Goal: Task Accomplishment & Management: Manage account settings

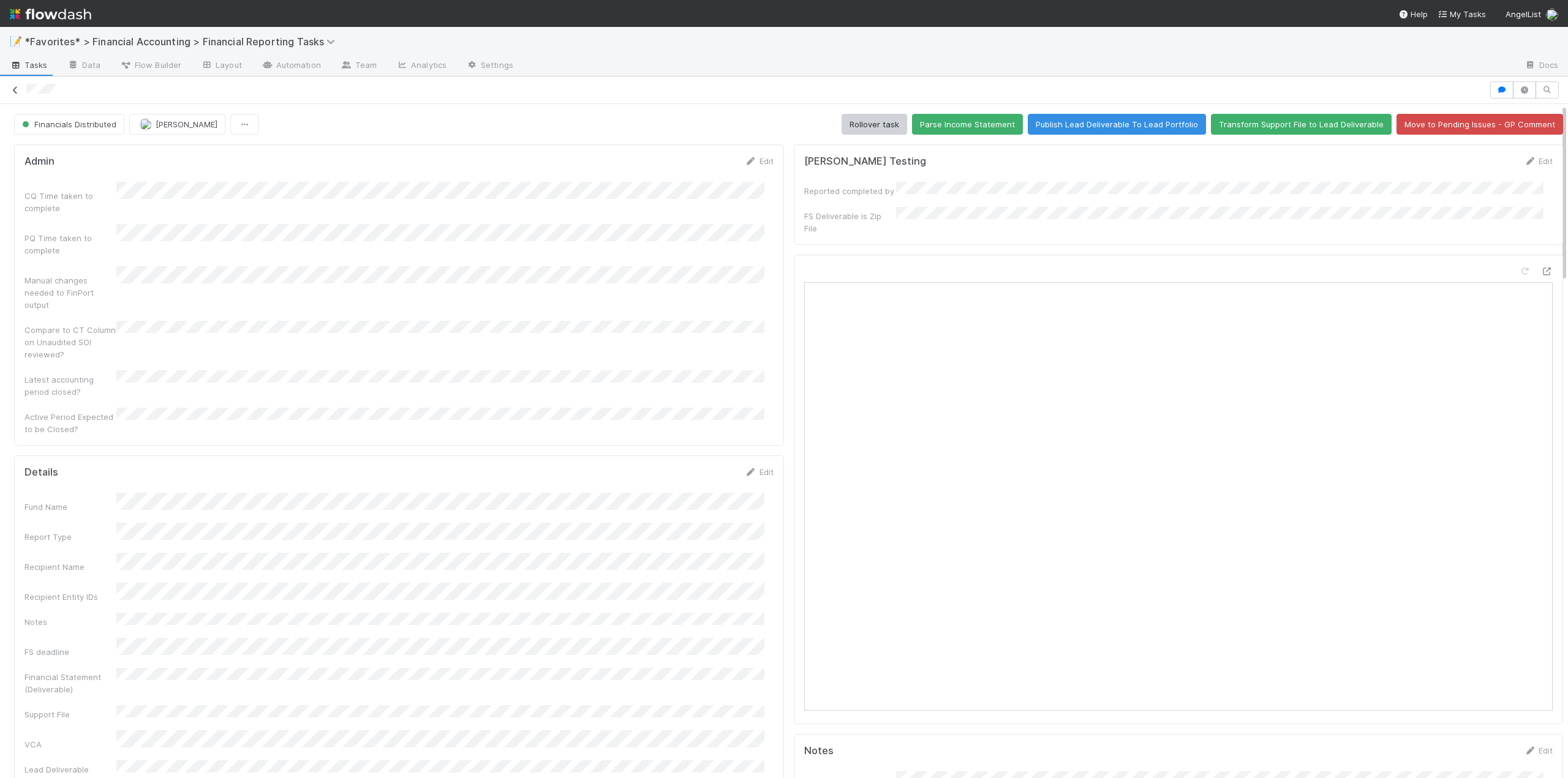
click at [16, 94] on icon at bounding box center [15, 90] width 12 height 8
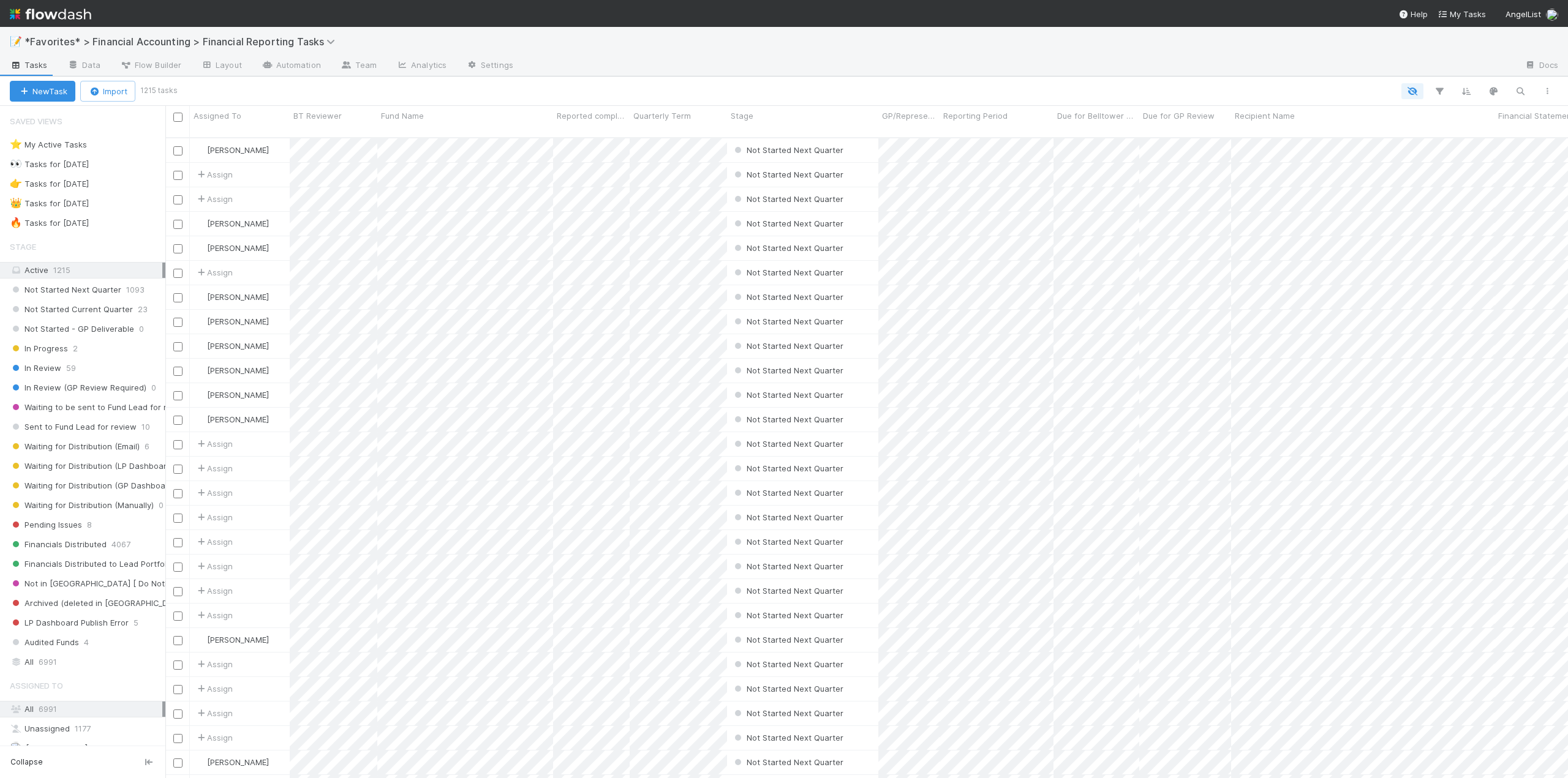
scroll to position [641, 1393]
click at [77, 522] on span "Pending Issues" at bounding box center [46, 524] width 72 height 15
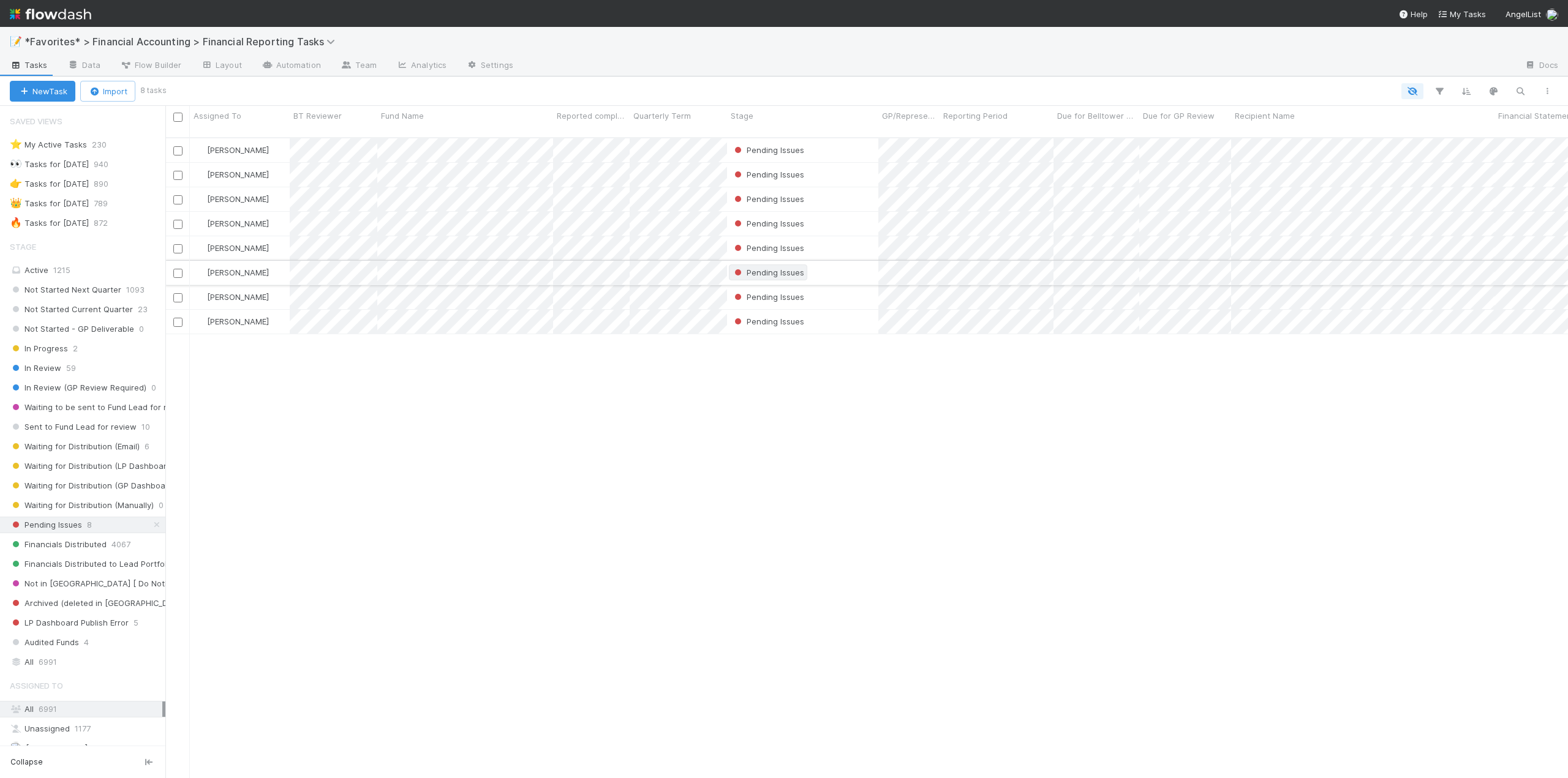
scroll to position [641, 1393]
click at [42, 659] on span "6991" at bounding box center [48, 662] width 19 height 15
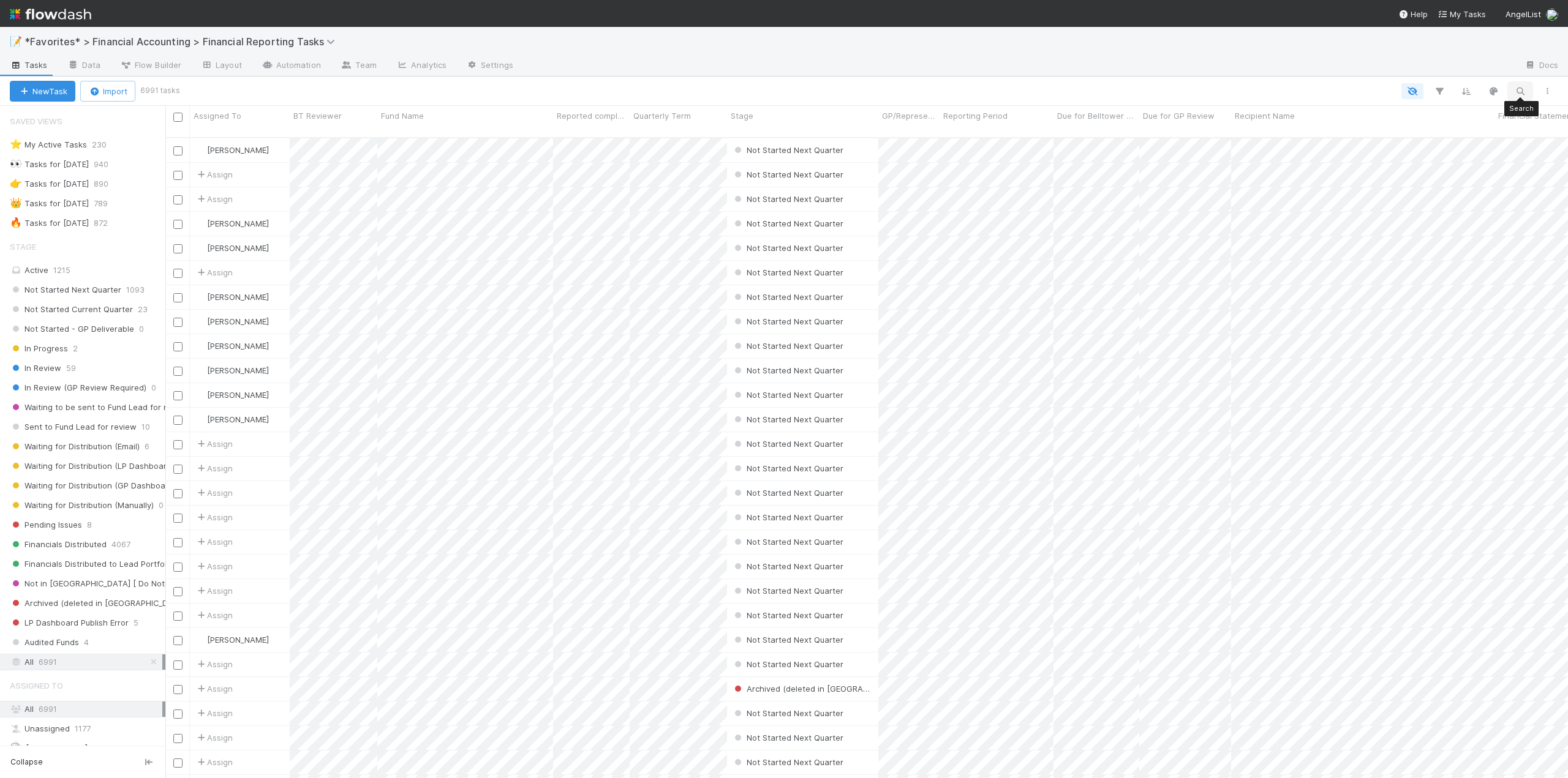
click at [1518, 92] on icon "button" at bounding box center [1520, 91] width 12 height 11
click at [78, 208] on div at bounding box center [784, 389] width 1568 height 778
click at [79, 219] on div "🔥 Tasks for 2025-06-30" at bounding box center [49, 222] width 79 height 15
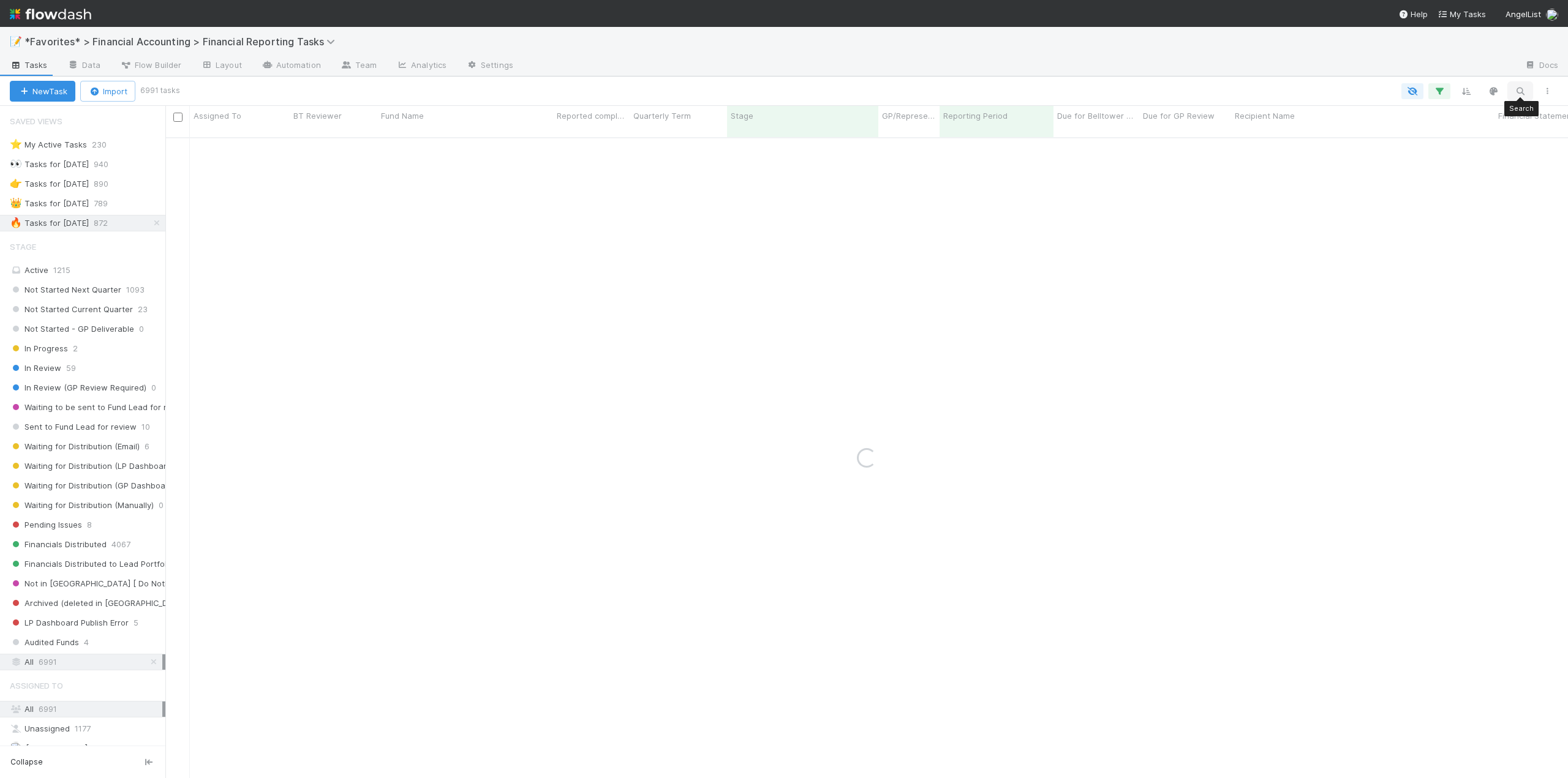
click at [1515, 94] on icon "button" at bounding box center [1520, 91] width 12 height 11
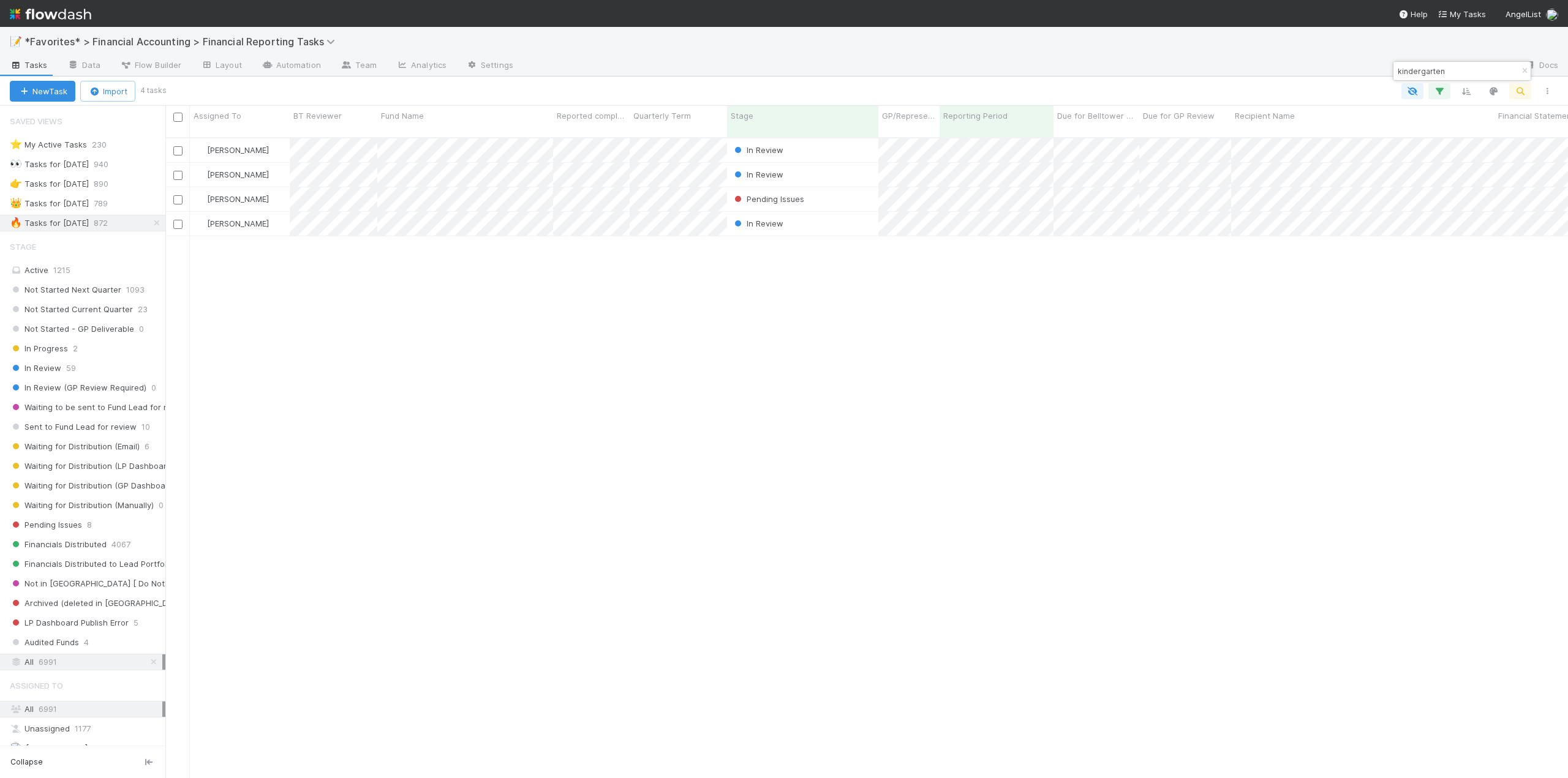
scroll to position [641, 1393]
type input "kindergarten"
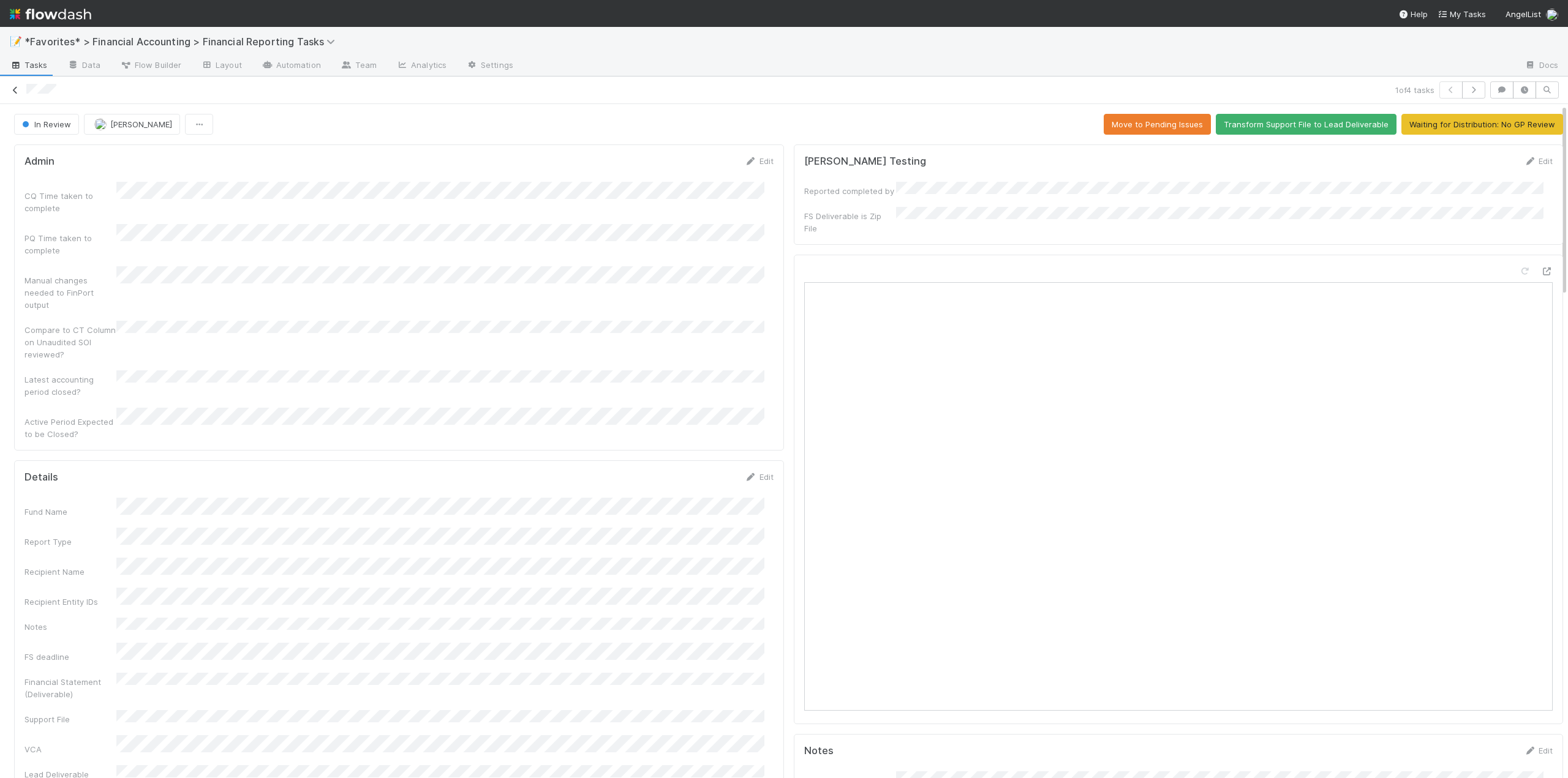
click at [12, 86] on link at bounding box center [15, 90] width 12 height 12
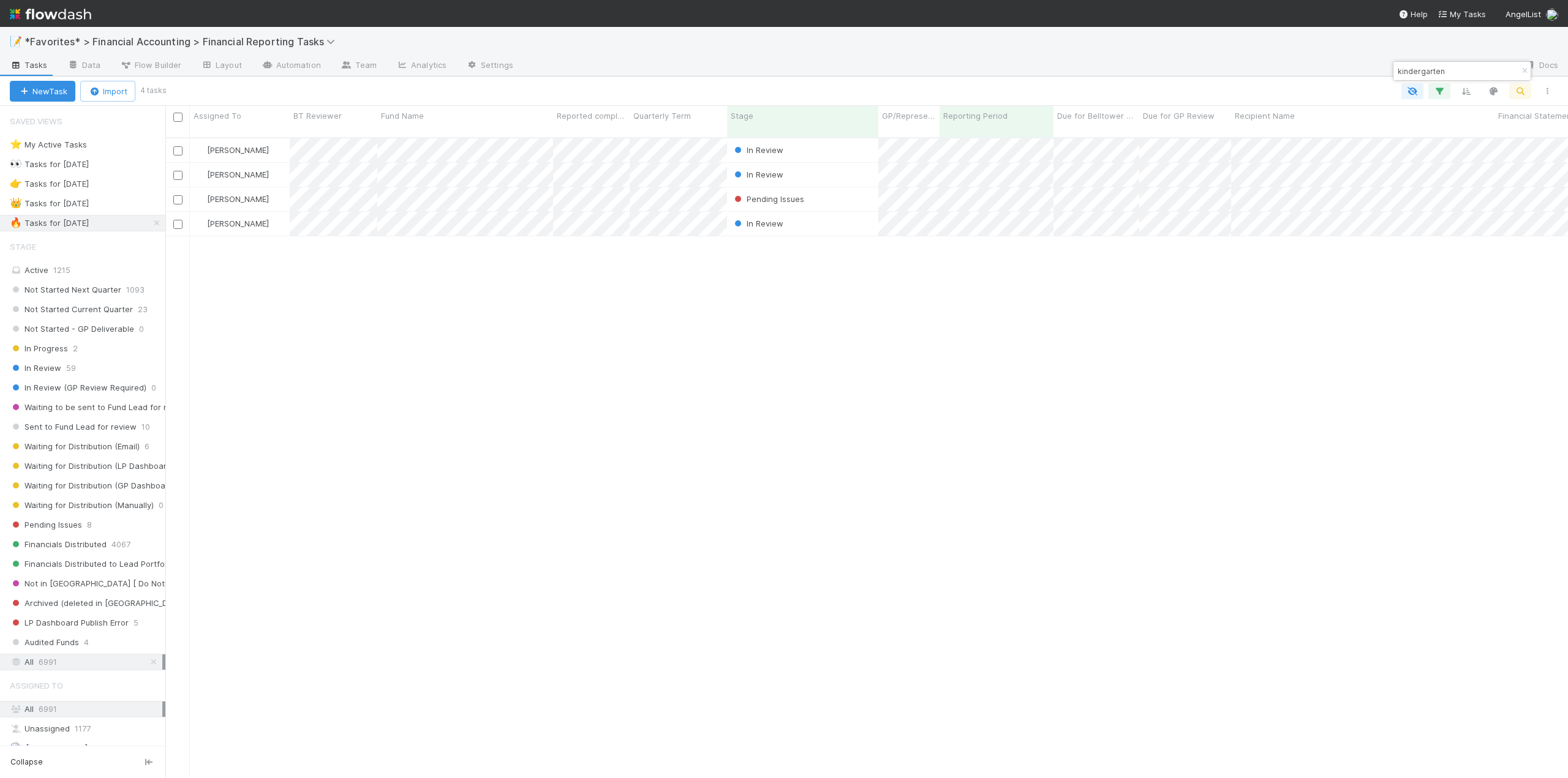
scroll to position [641, 1393]
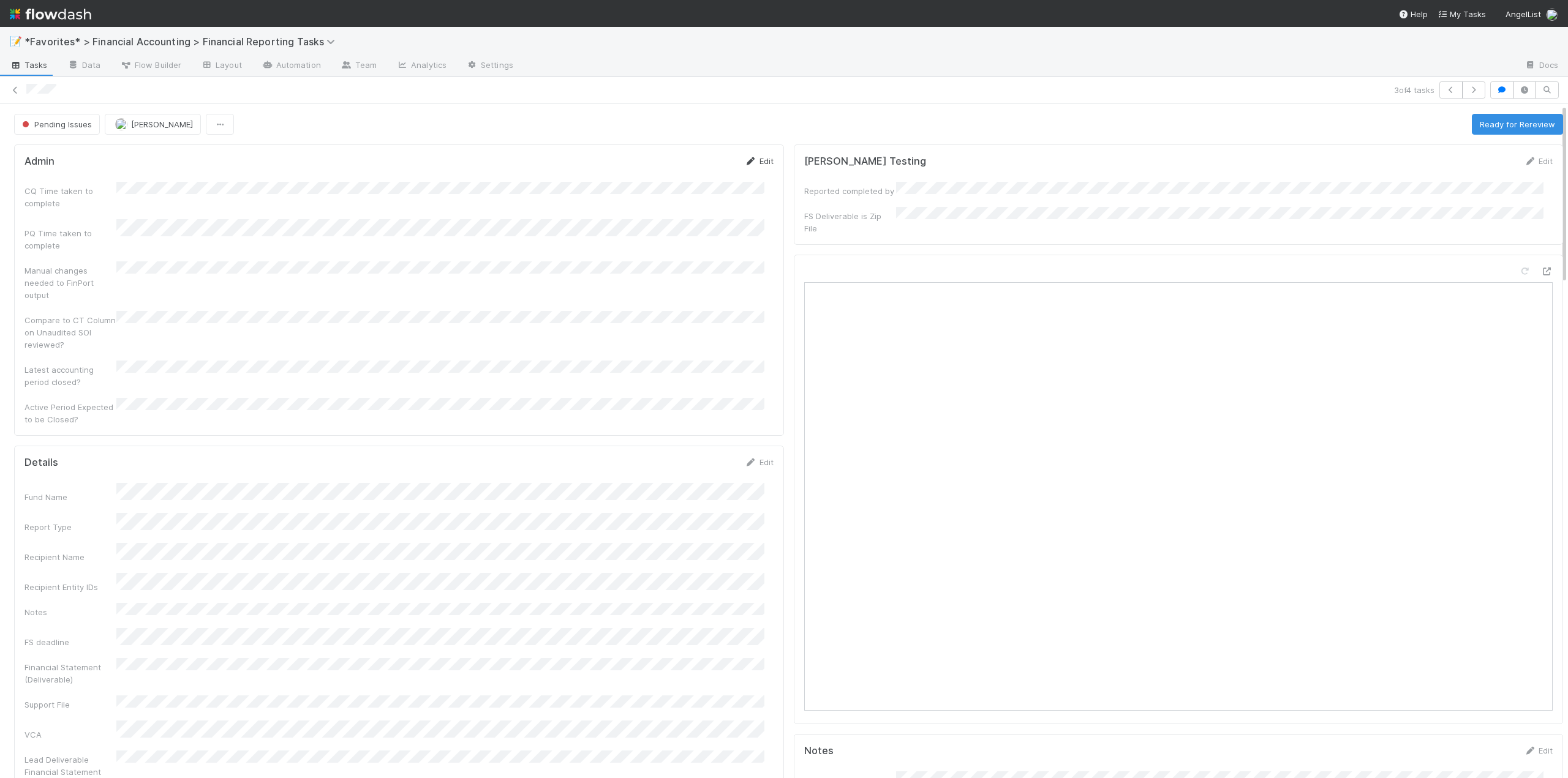
click at [758, 163] on link "Edit" at bounding box center [759, 161] width 29 height 10
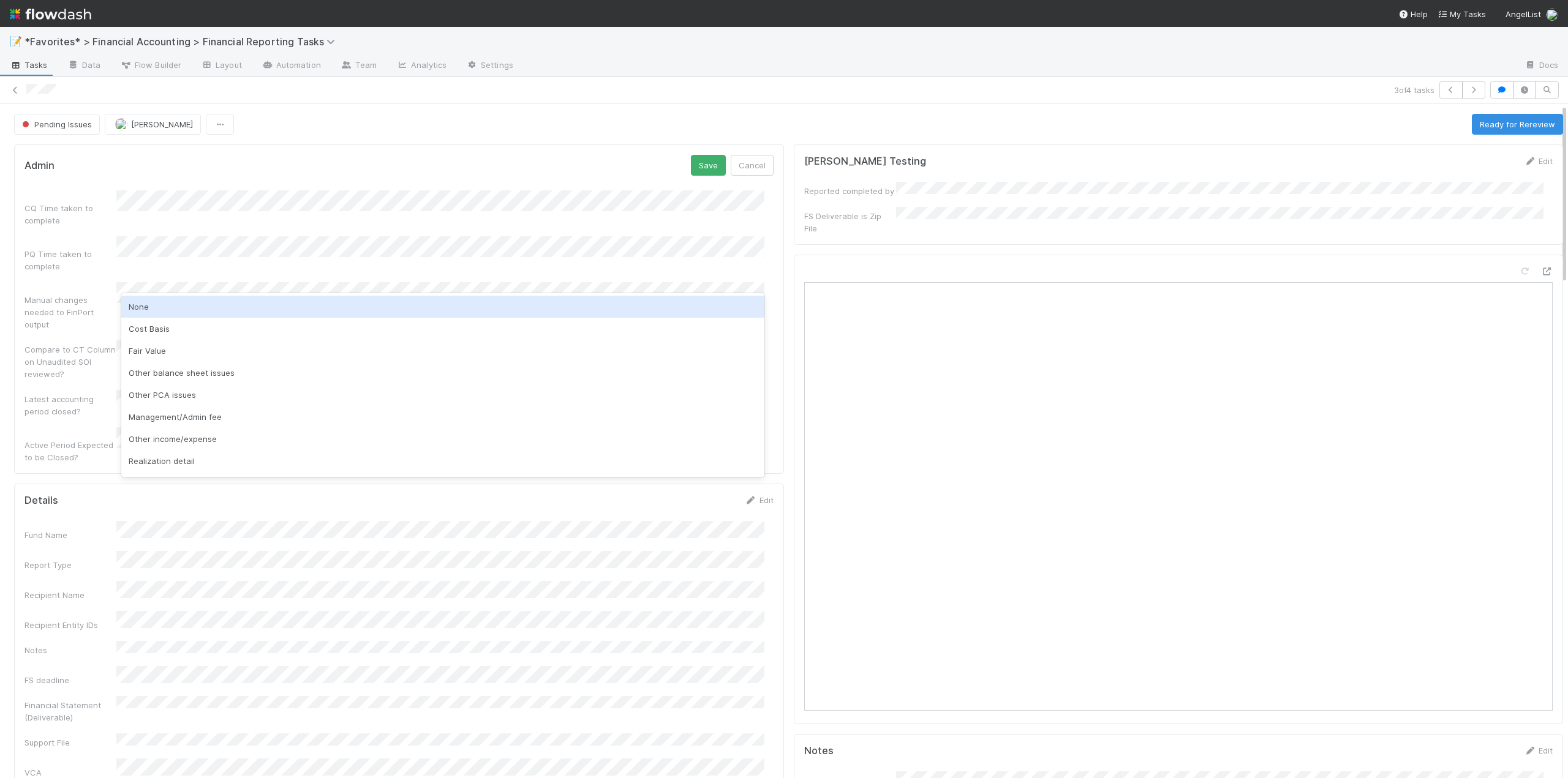
click at [139, 308] on div "None" at bounding box center [442, 306] width 643 height 22
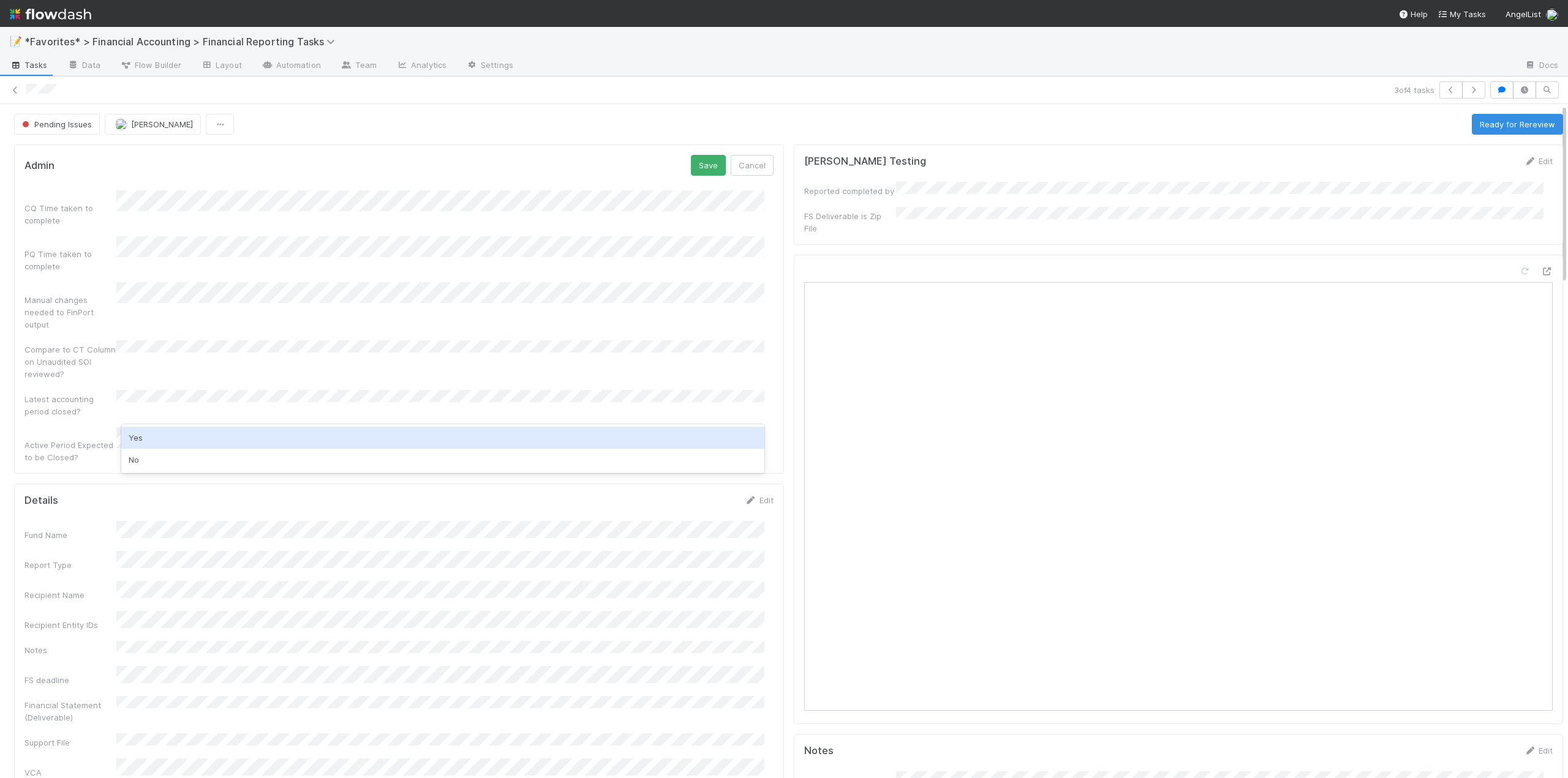
click at [167, 432] on div "Yes" at bounding box center [442, 438] width 643 height 22
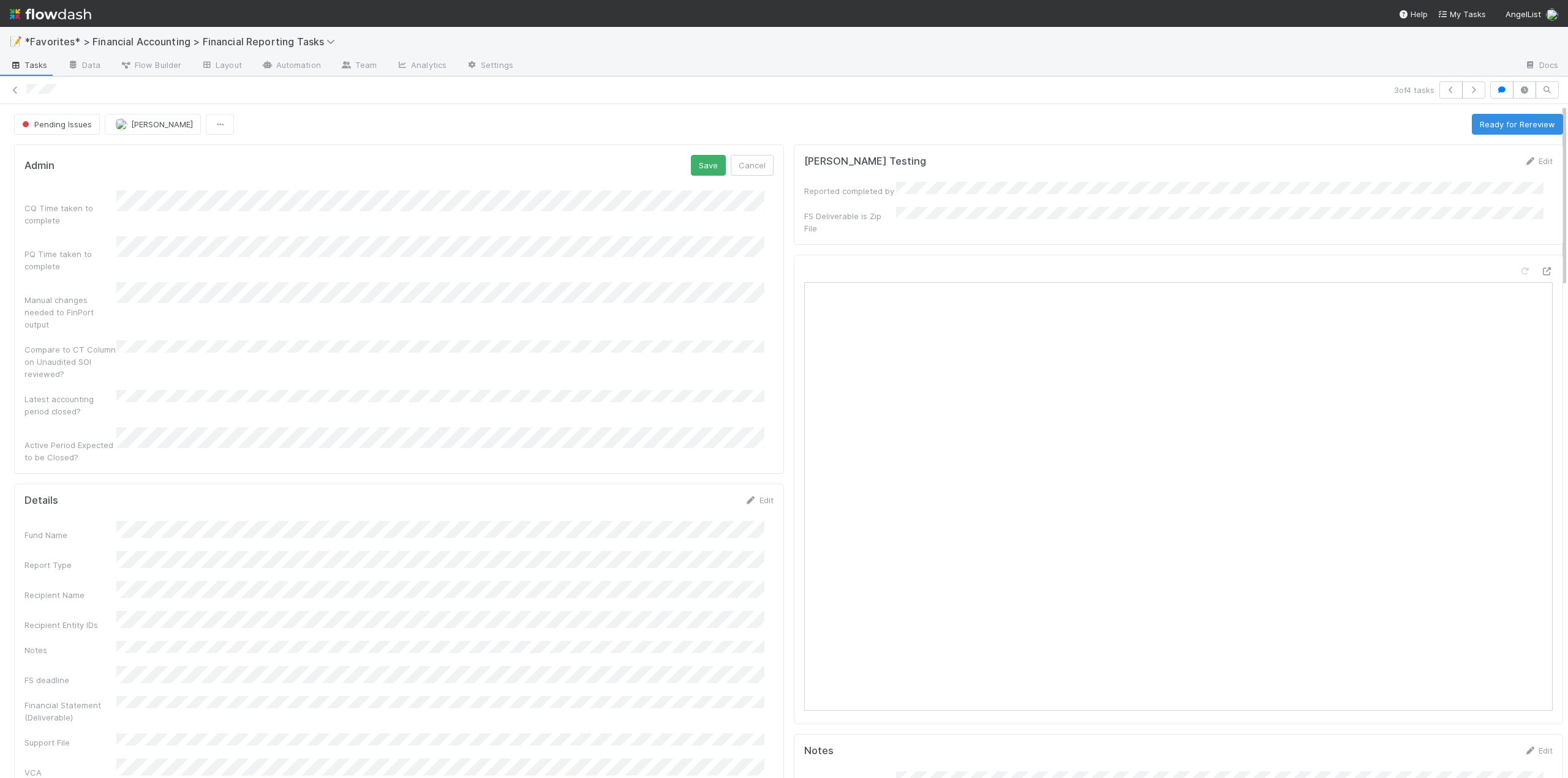
click at [441, 353] on div "Compare to CT Column on Unaudited SOI reviewed?" at bounding box center [399, 360] width 749 height 40
click at [754, 168] on button "Cancel" at bounding box center [752, 166] width 43 height 21
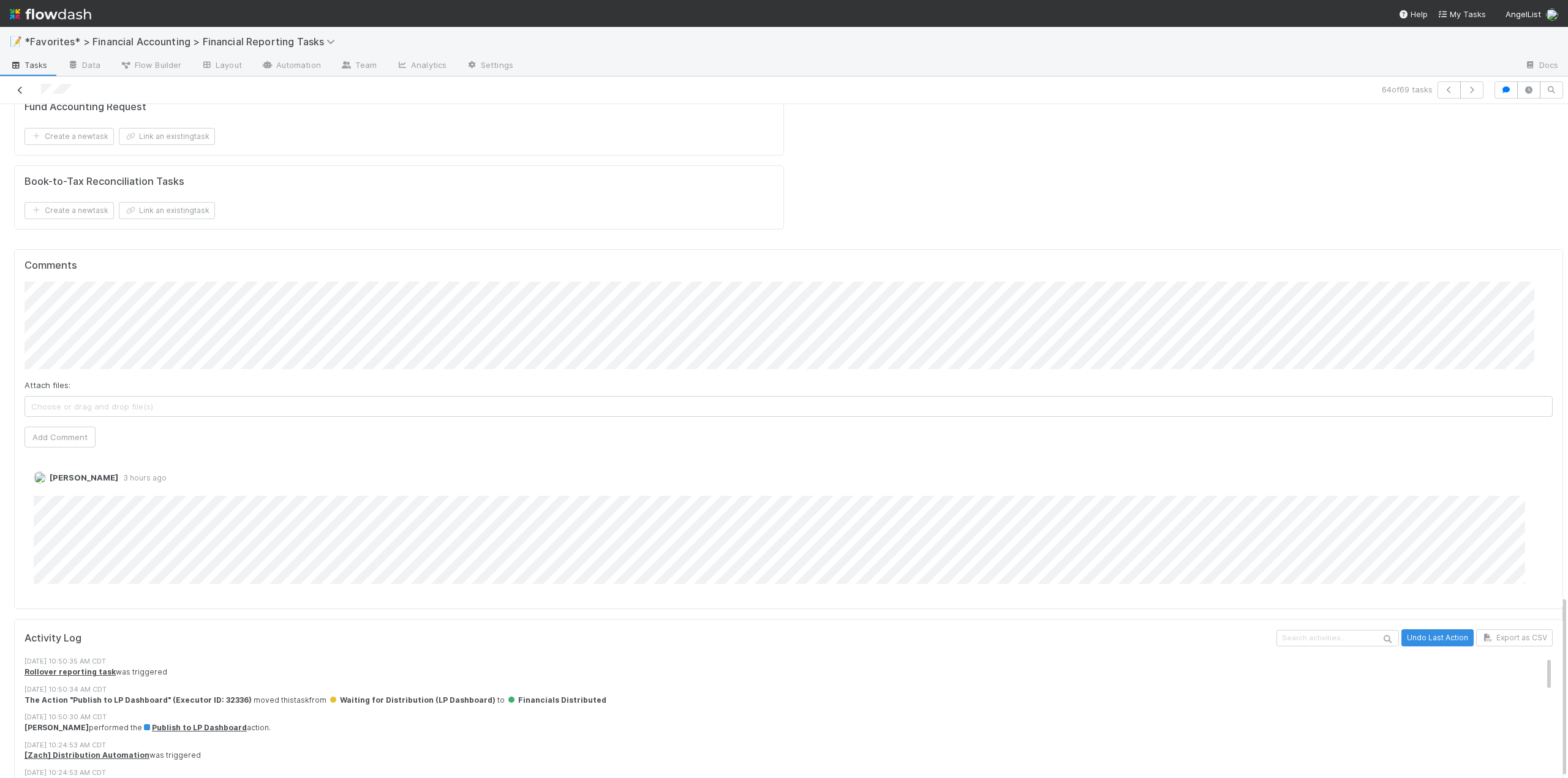
click at [19, 89] on icon at bounding box center [20, 90] width 12 height 8
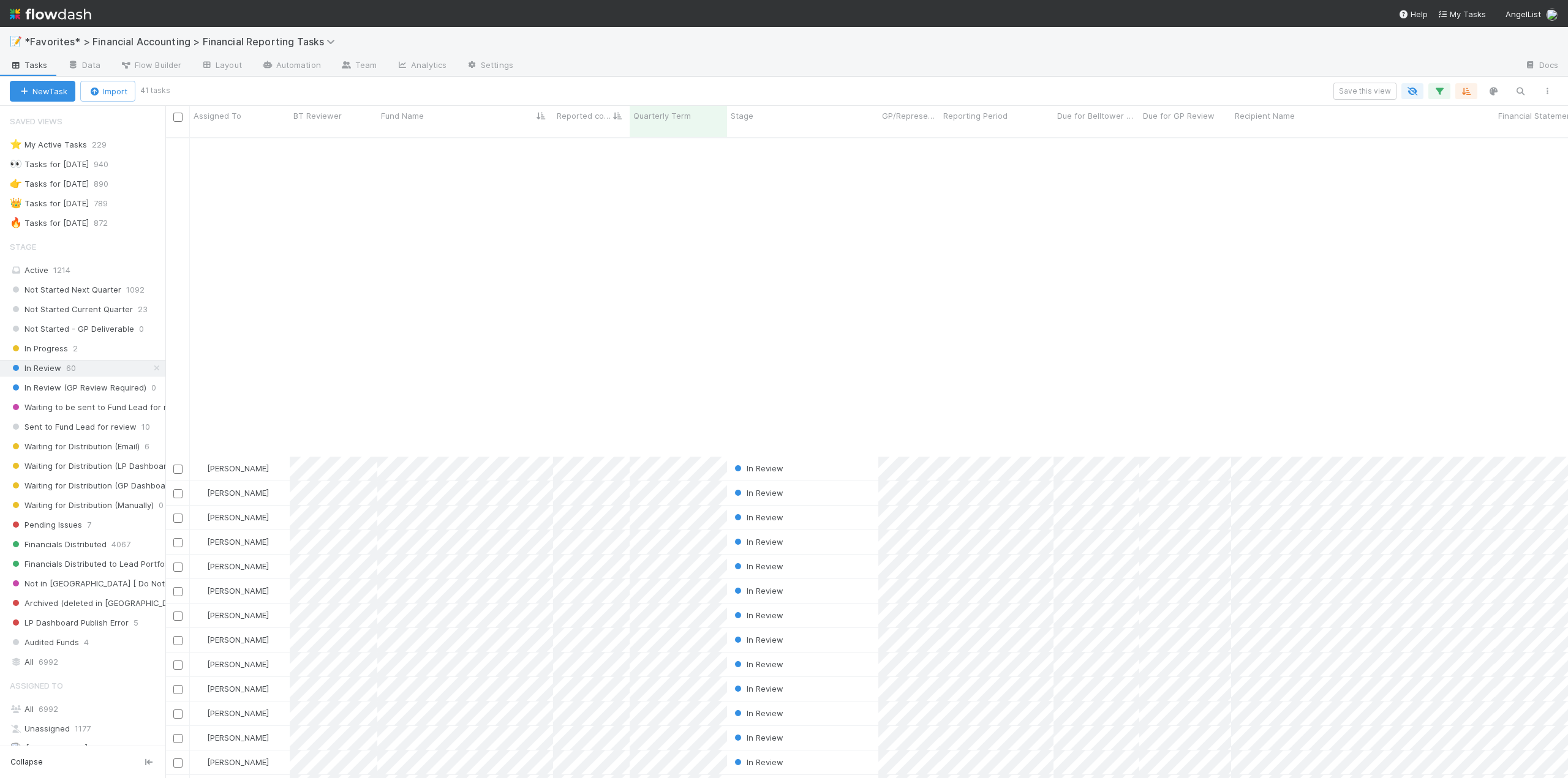
scroll to position [363, 0]
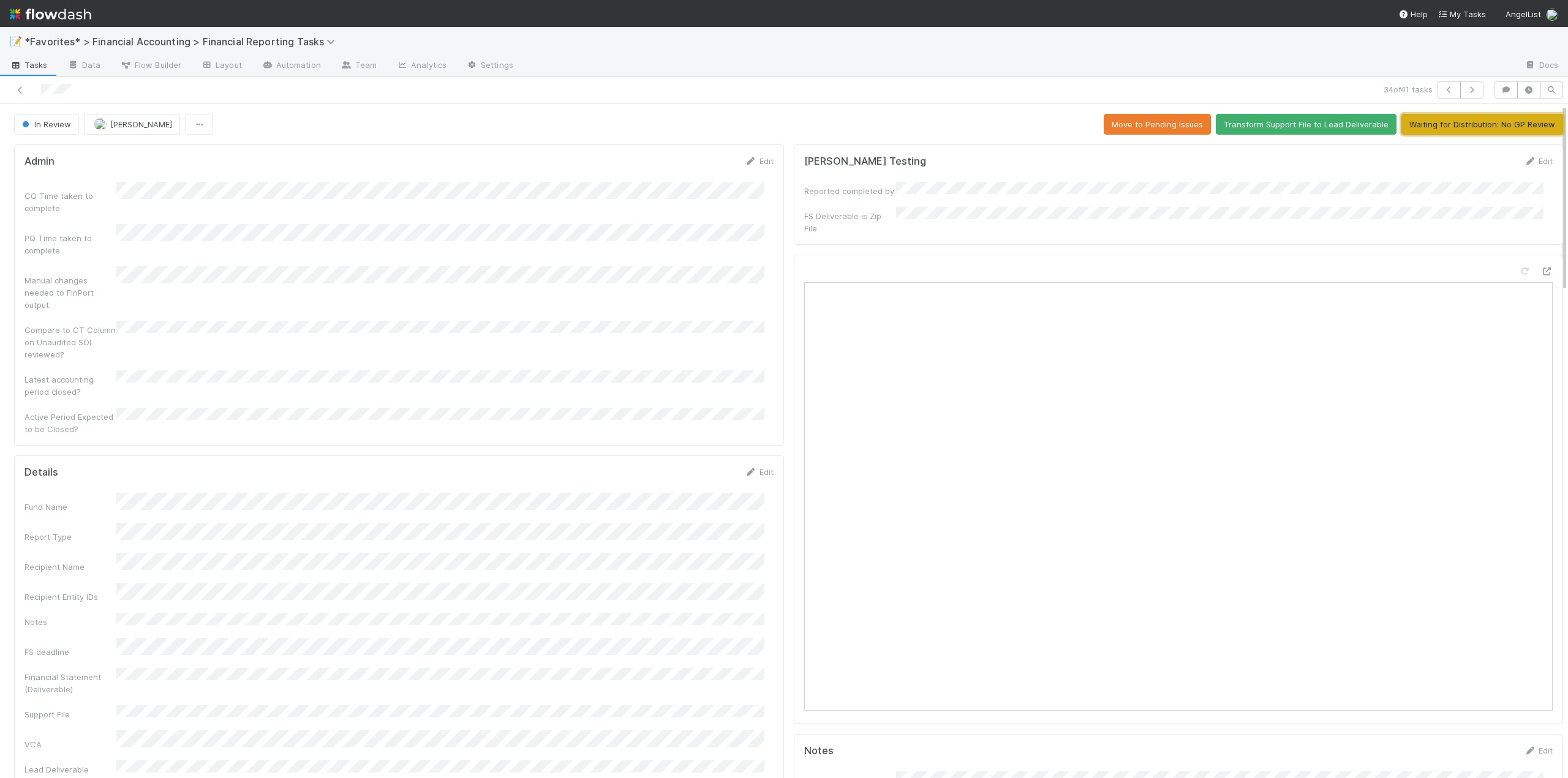
click at [1458, 120] on button "Waiting for Distribution: No GP Review" at bounding box center [1482, 124] width 161 height 21
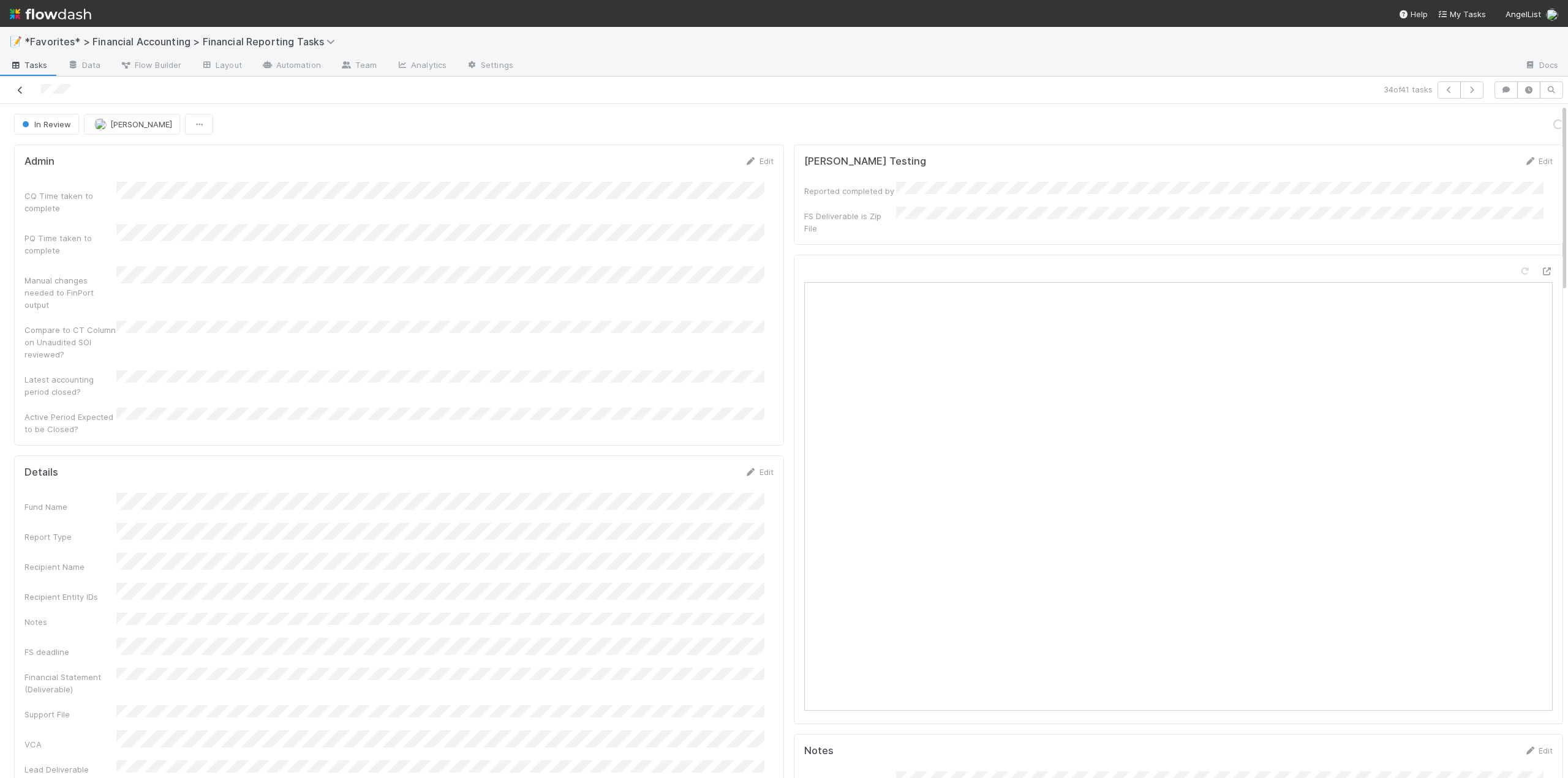
click at [21, 87] on icon at bounding box center [20, 90] width 12 height 8
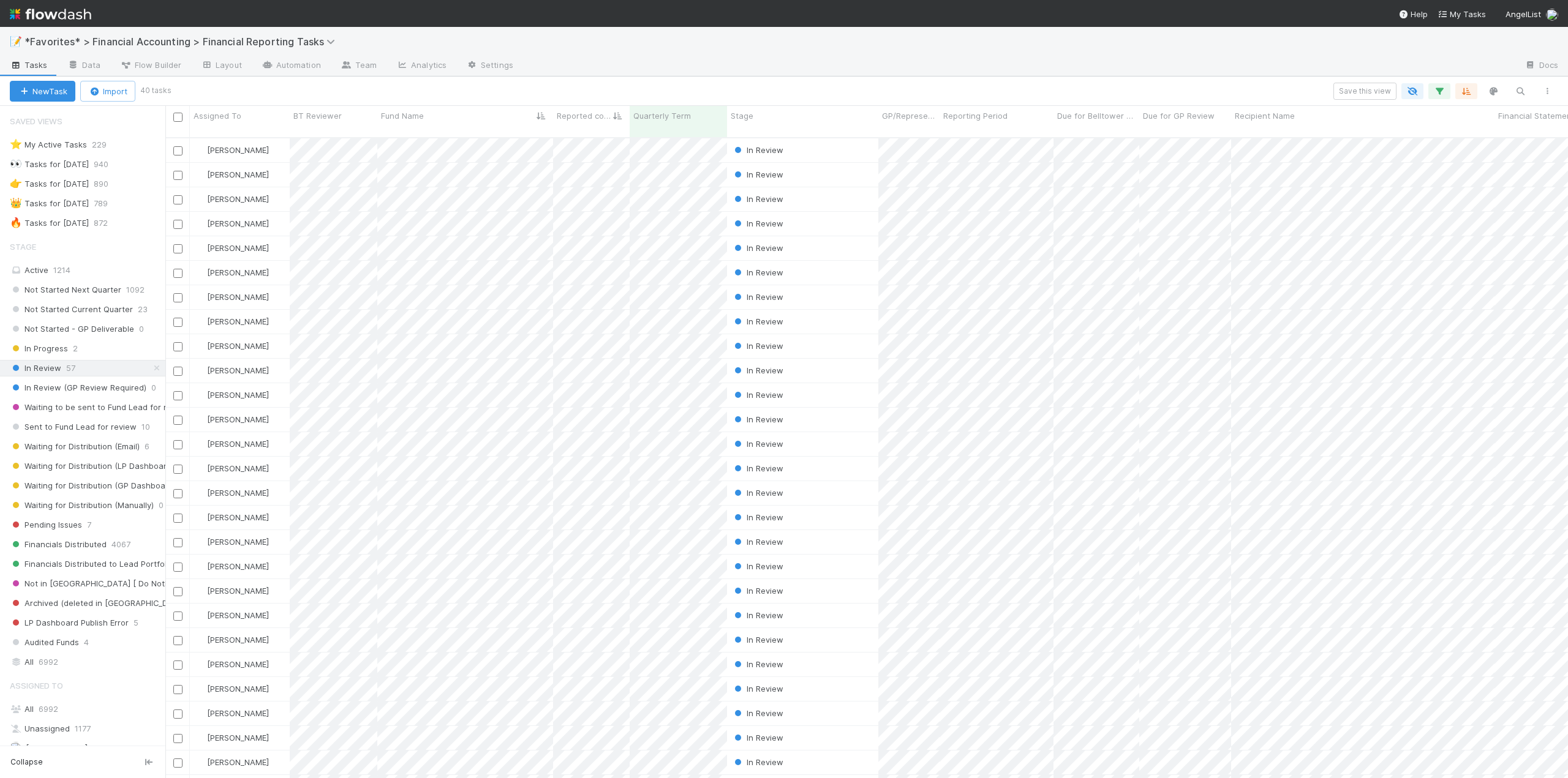
scroll to position [339, 0]
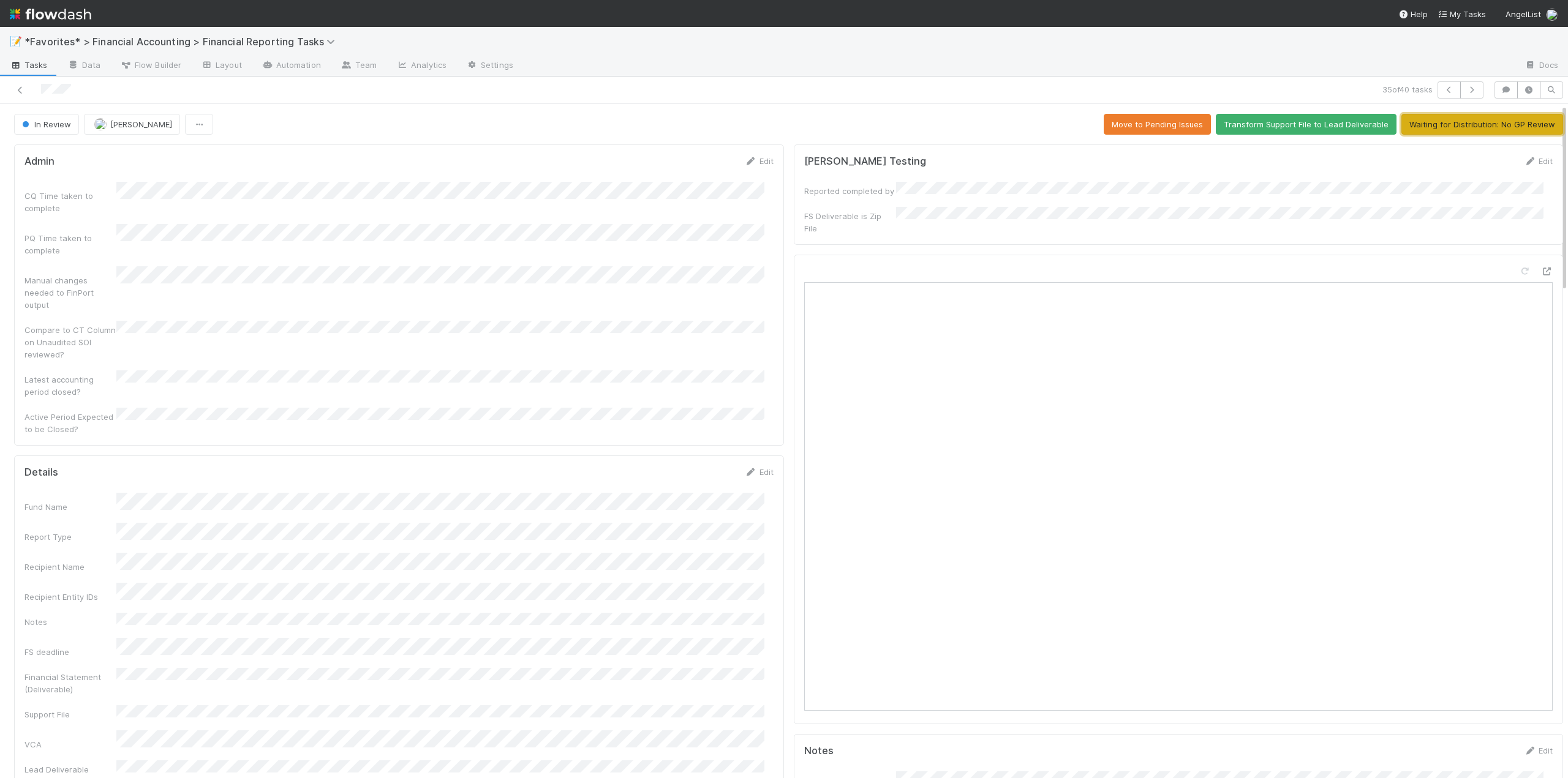
click at [1428, 127] on button "Waiting for Distribution: No GP Review" at bounding box center [1482, 124] width 161 height 21
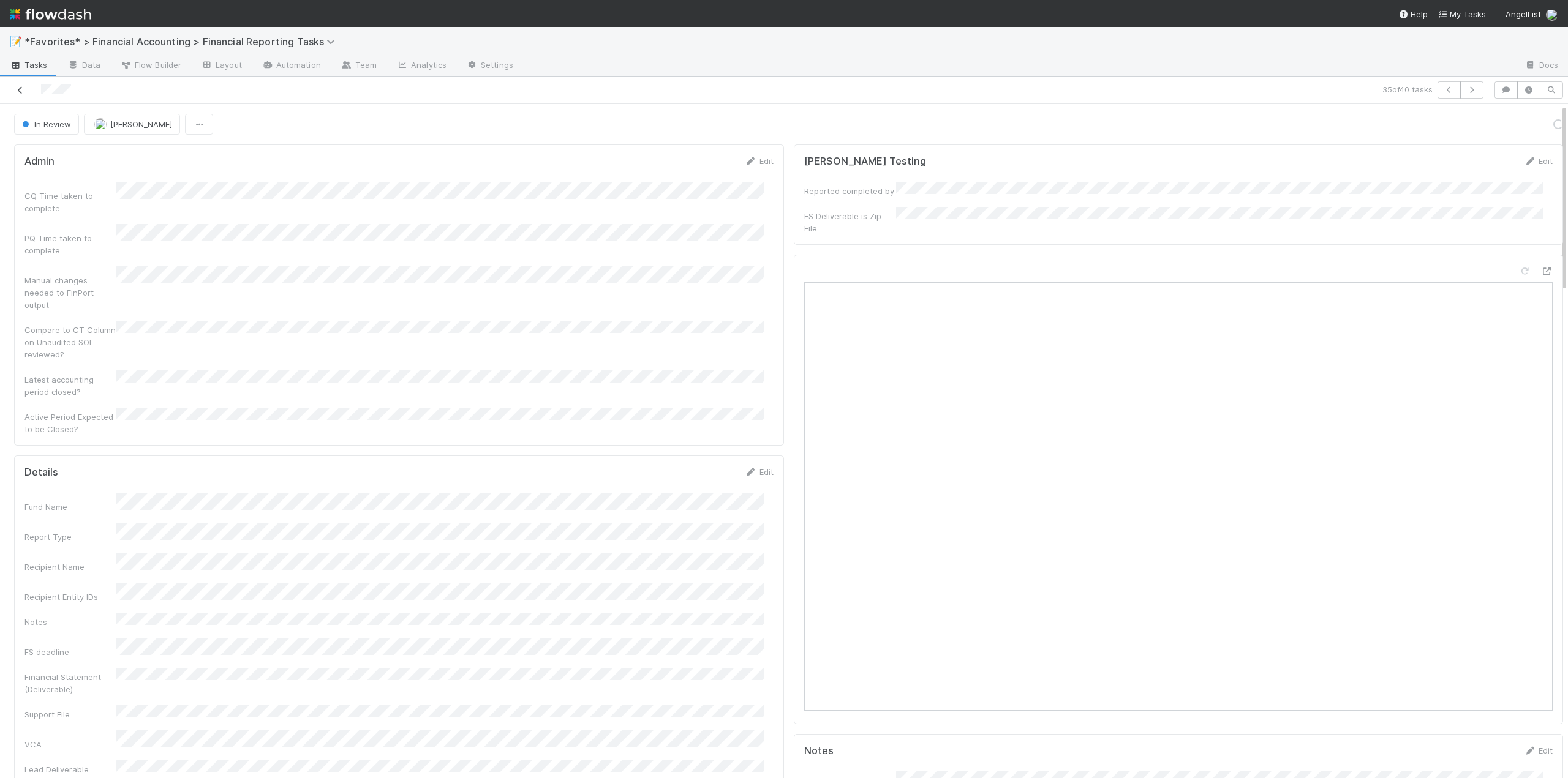
click at [21, 87] on icon at bounding box center [20, 90] width 12 height 8
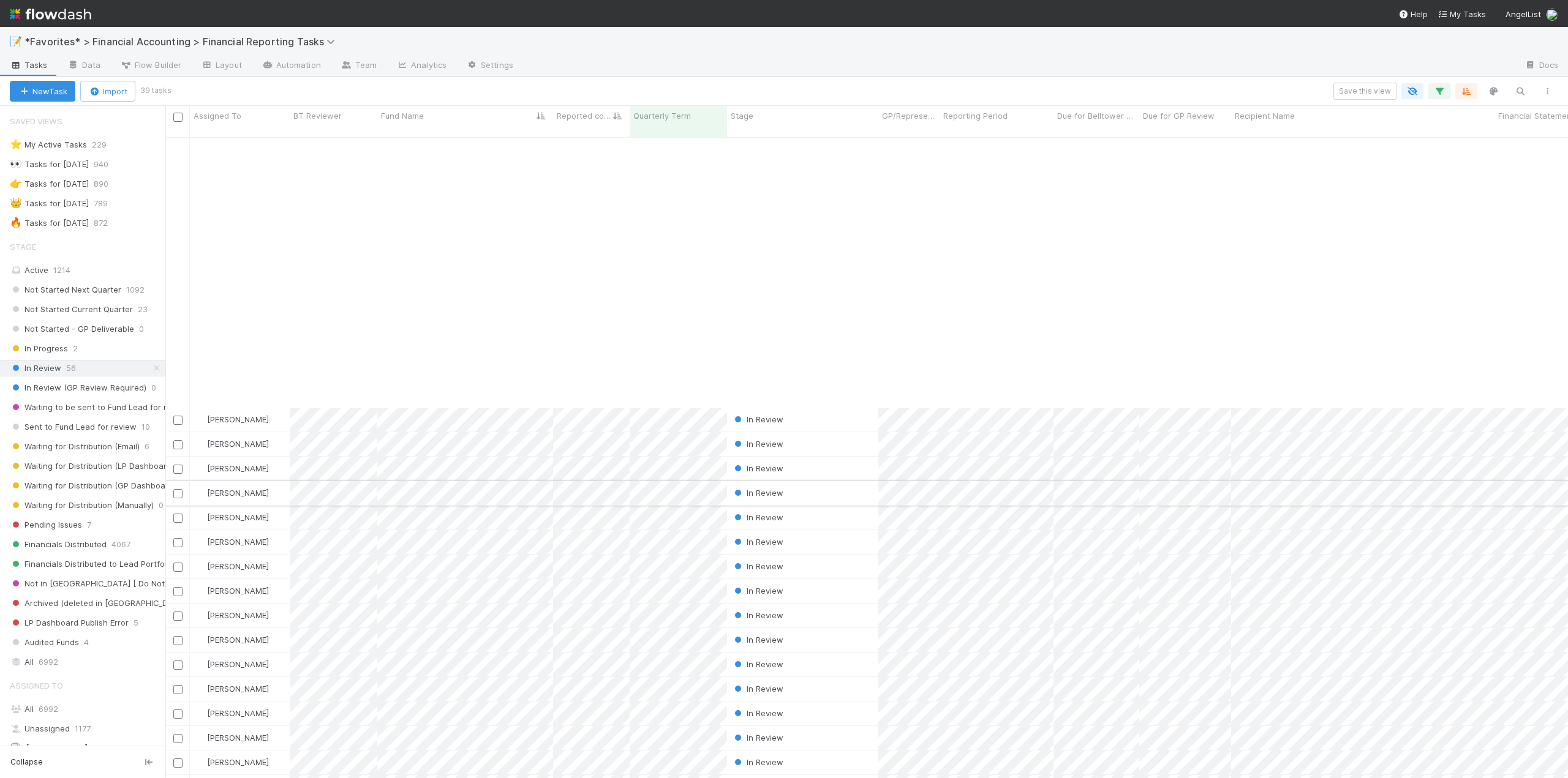
scroll to position [314, 0]
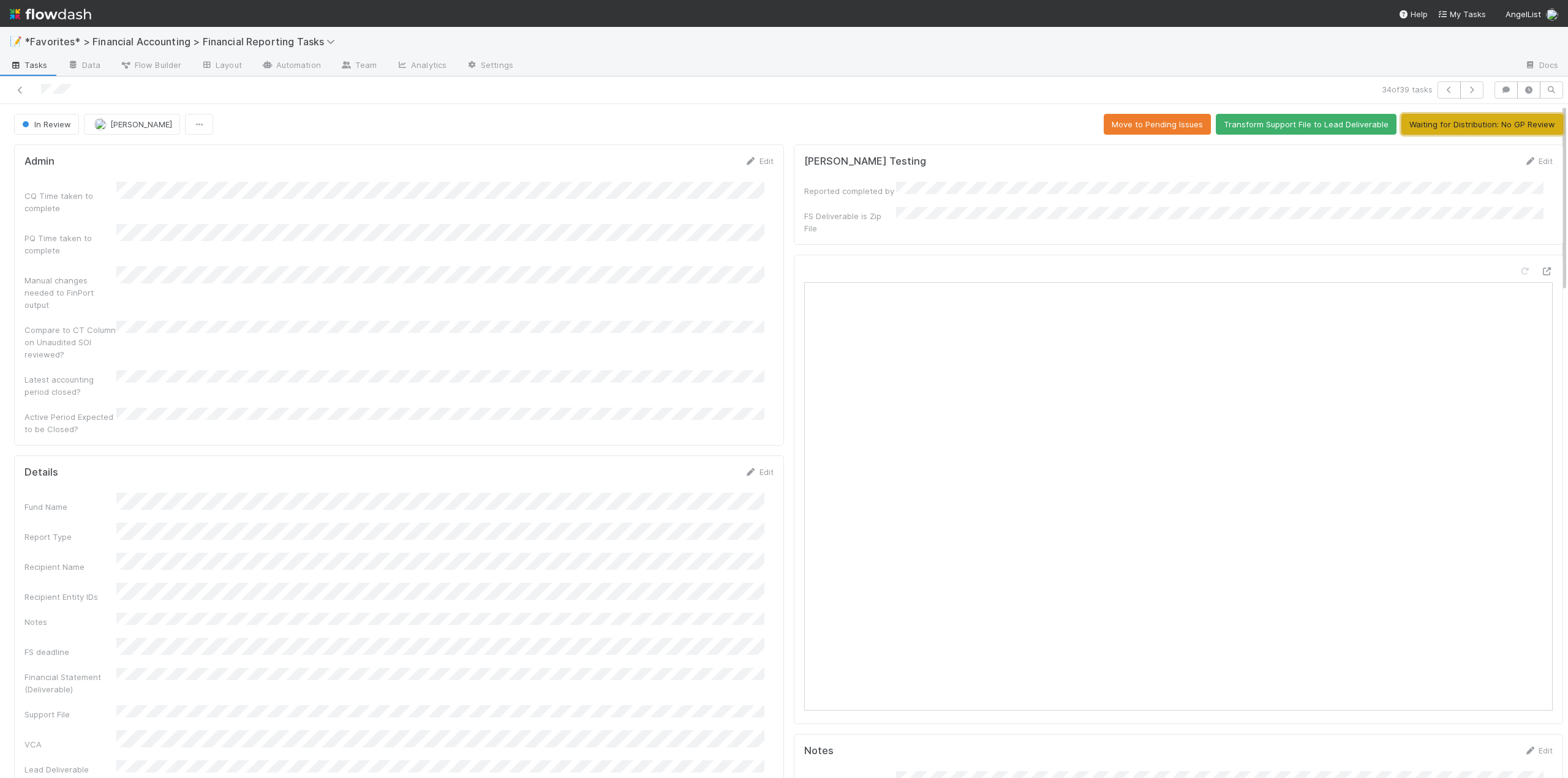
click at [1485, 121] on button "Waiting for Distribution: No GP Review" at bounding box center [1482, 124] width 161 height 21
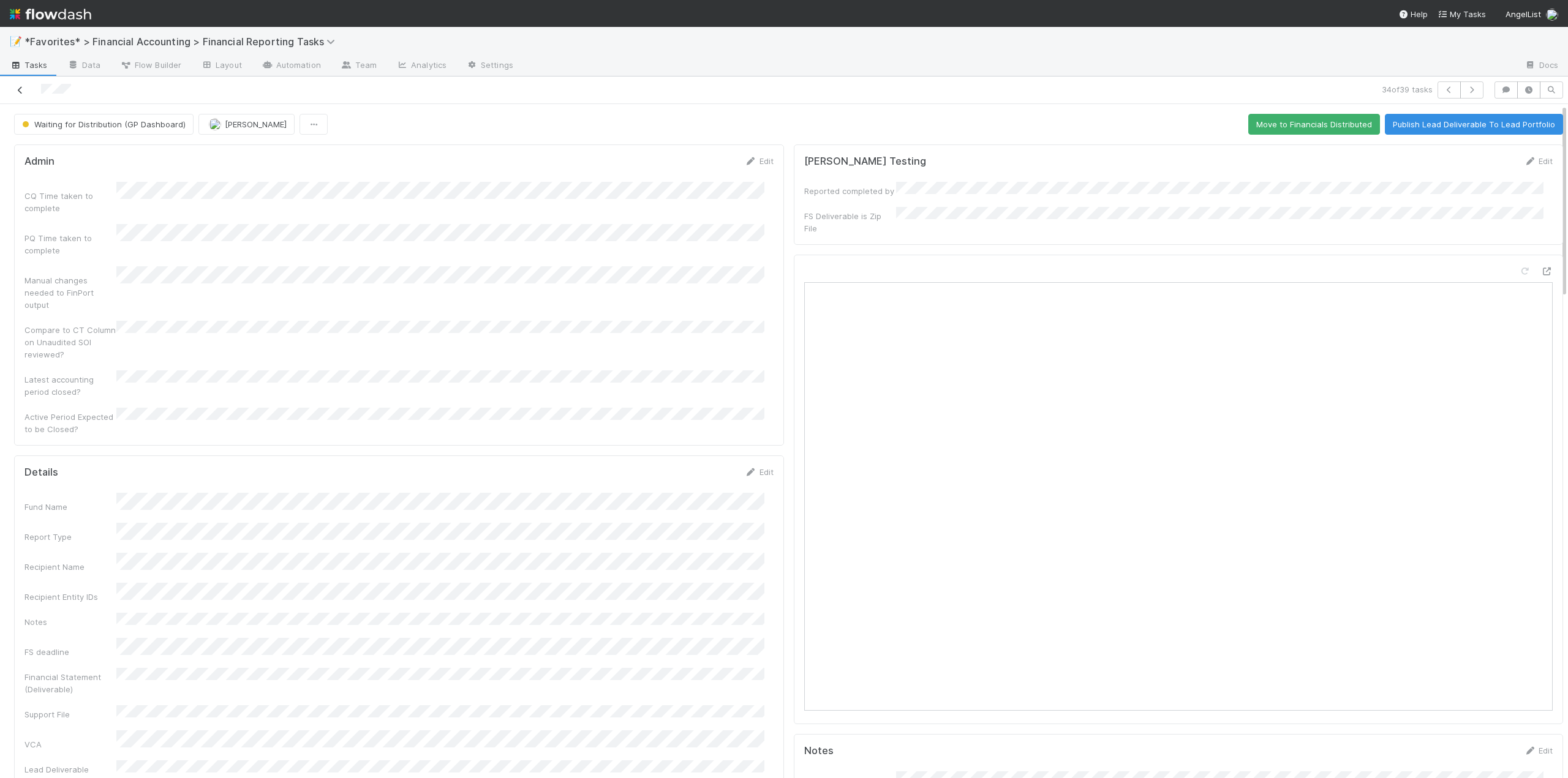
click at [22, 89] on icon at bounding box center [20, 90] width 12 height 8
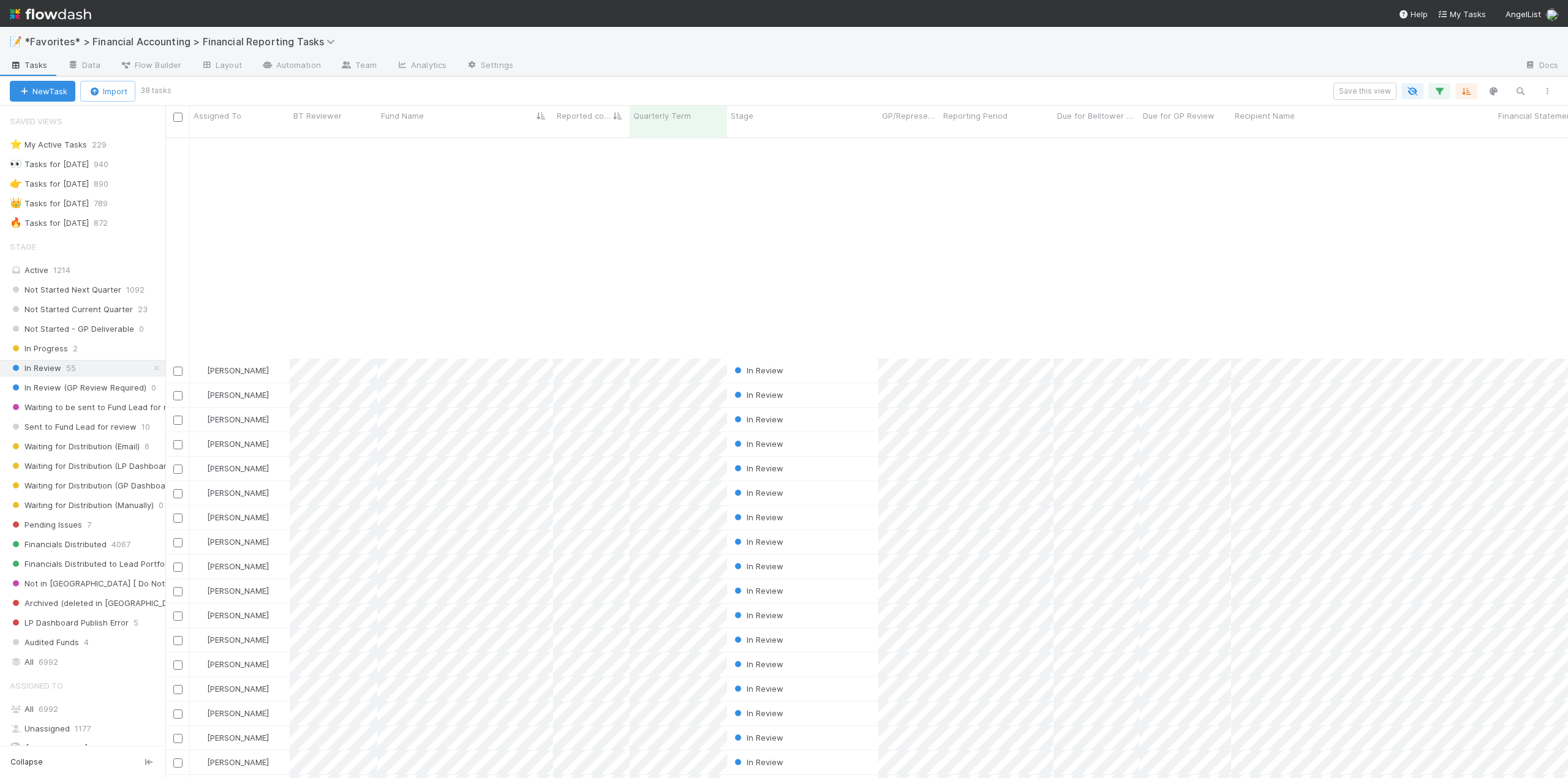
scroll to position [289, 0]
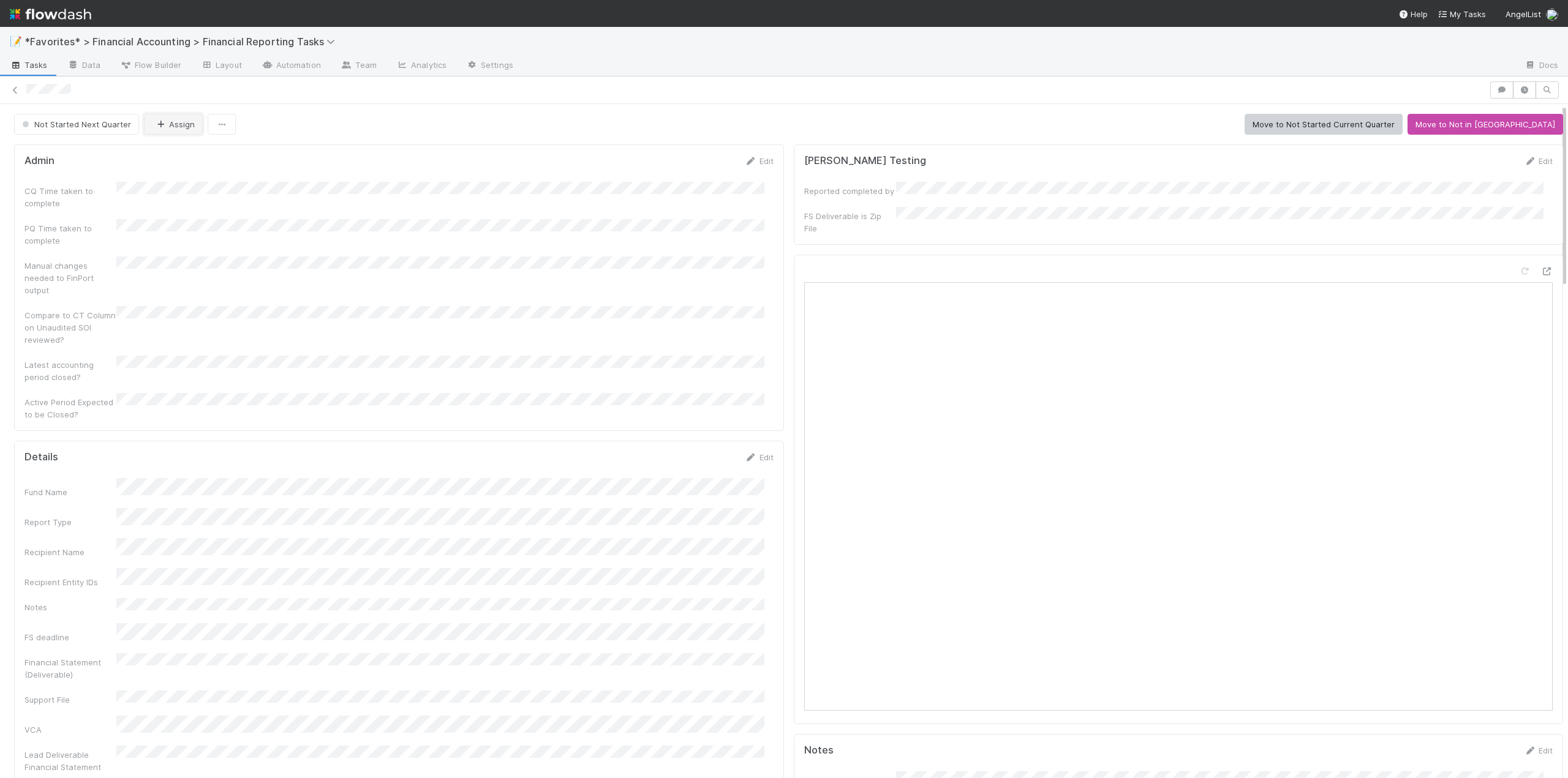
click at [163, 127] on icon "button" at bounding box center [161, 124] width 12 height 8
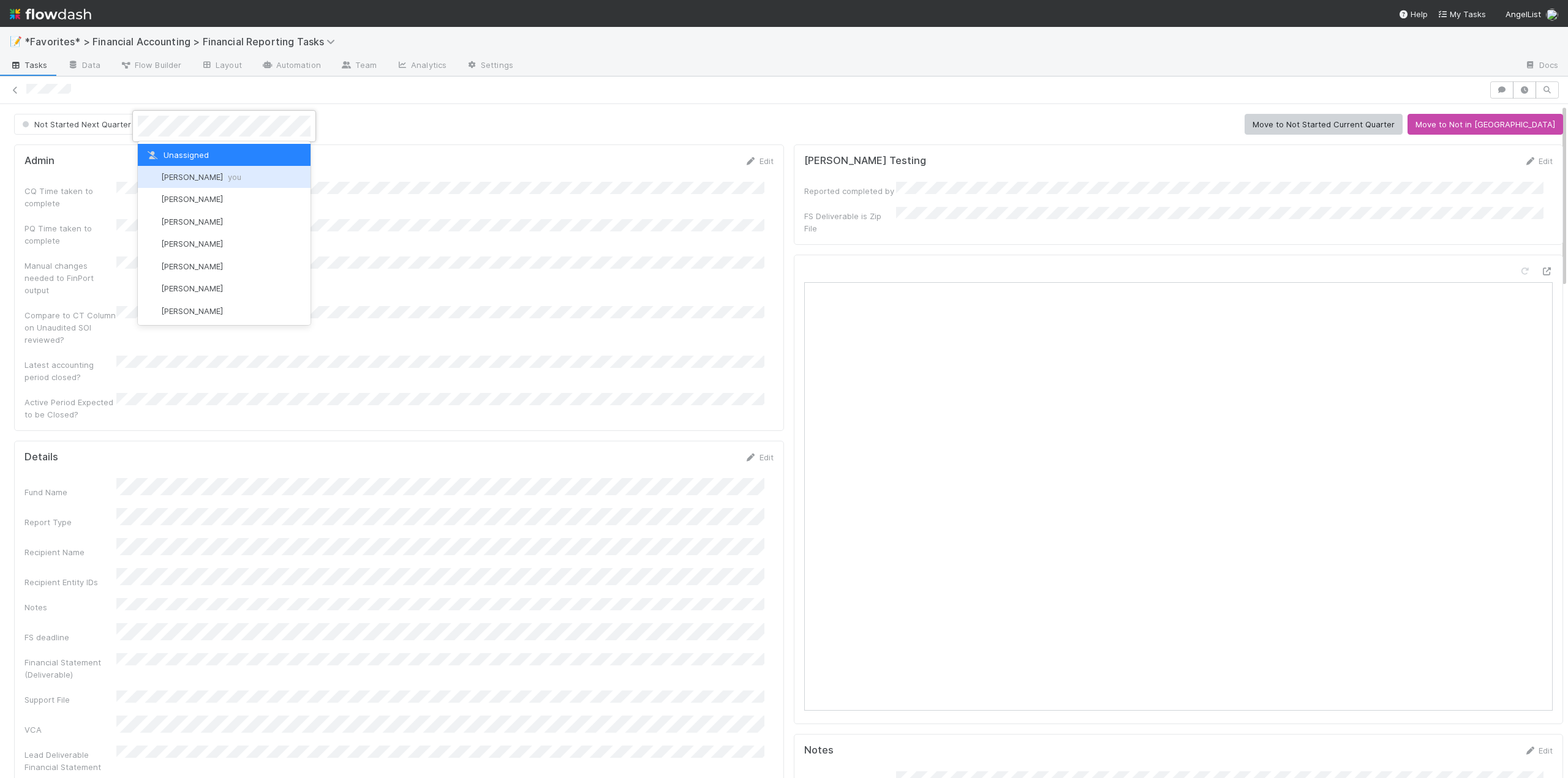
click at [175, 181] on span "[PERSON_NAME] you" at bounding box center [201, 176] width 80 height 10
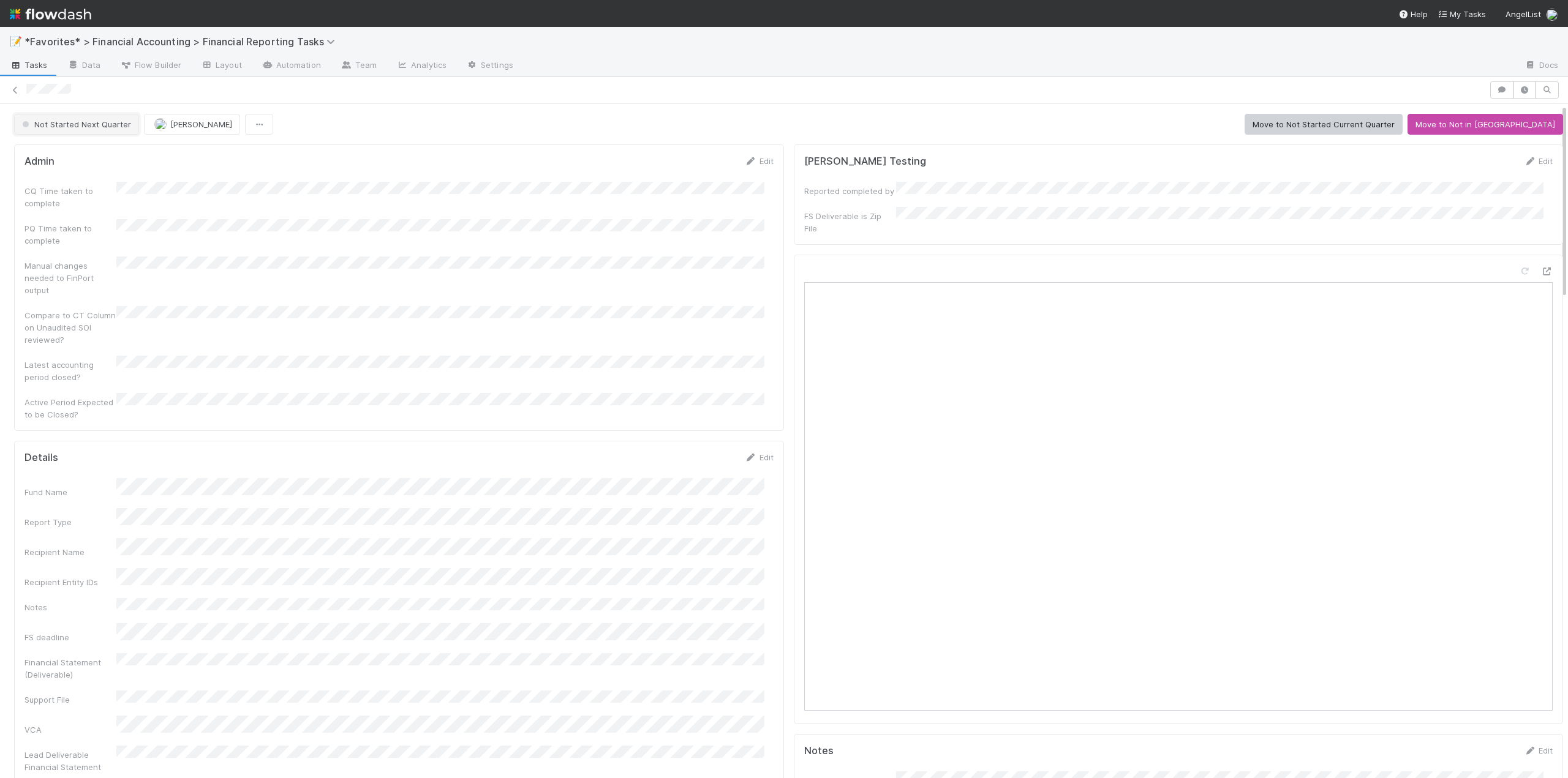
click at [100, 125] on span "Not Started Next Quarter" at bounding box center [75, 123] width 111 height 10
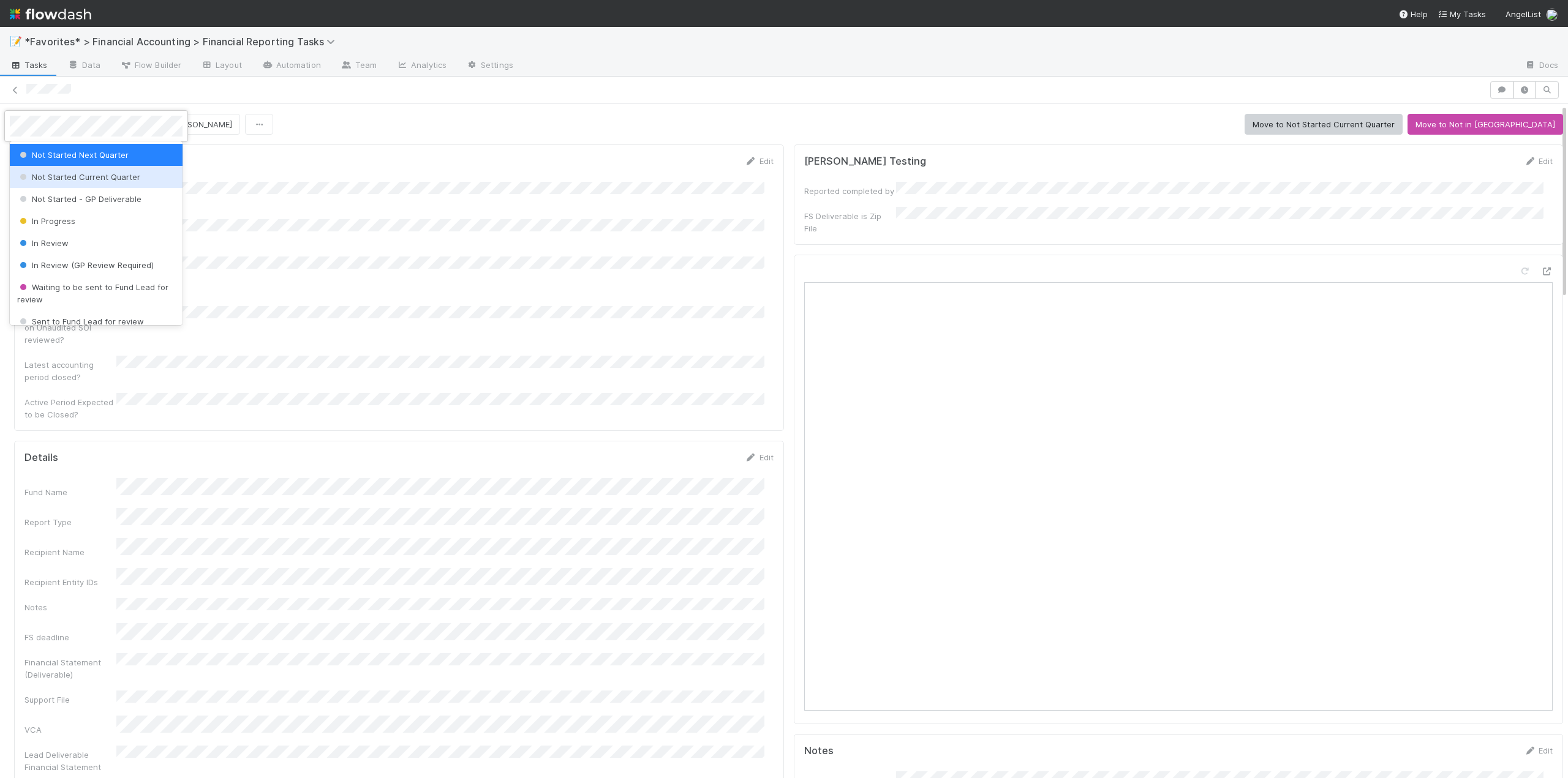
click at [91, 174] on span "Not Started Current Quarter" at bounding box center [78, 176] width 123 height 10
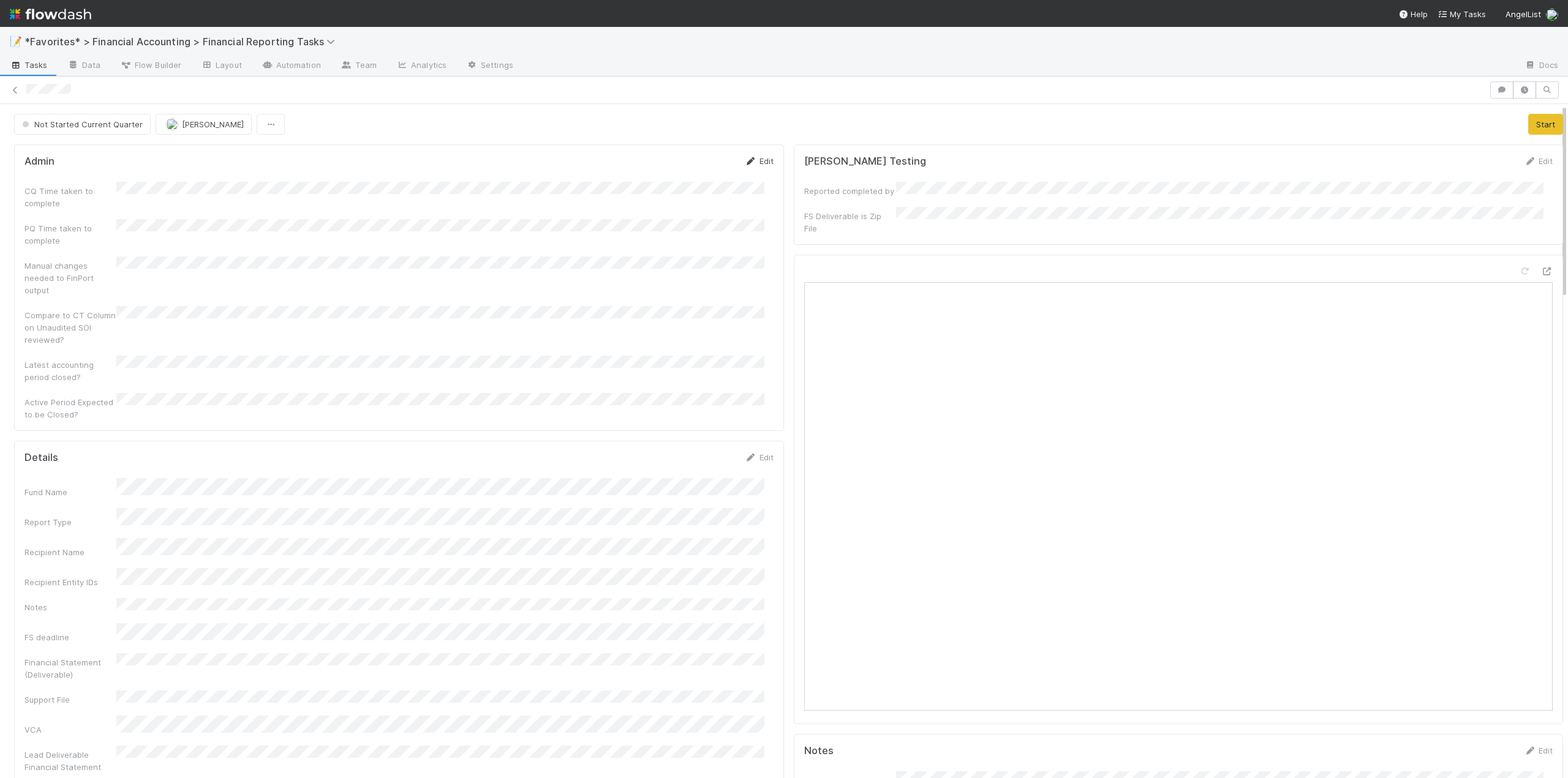
click at [757, 160] on link "Edit" at bounding box center [759, 161] width 29 height 10
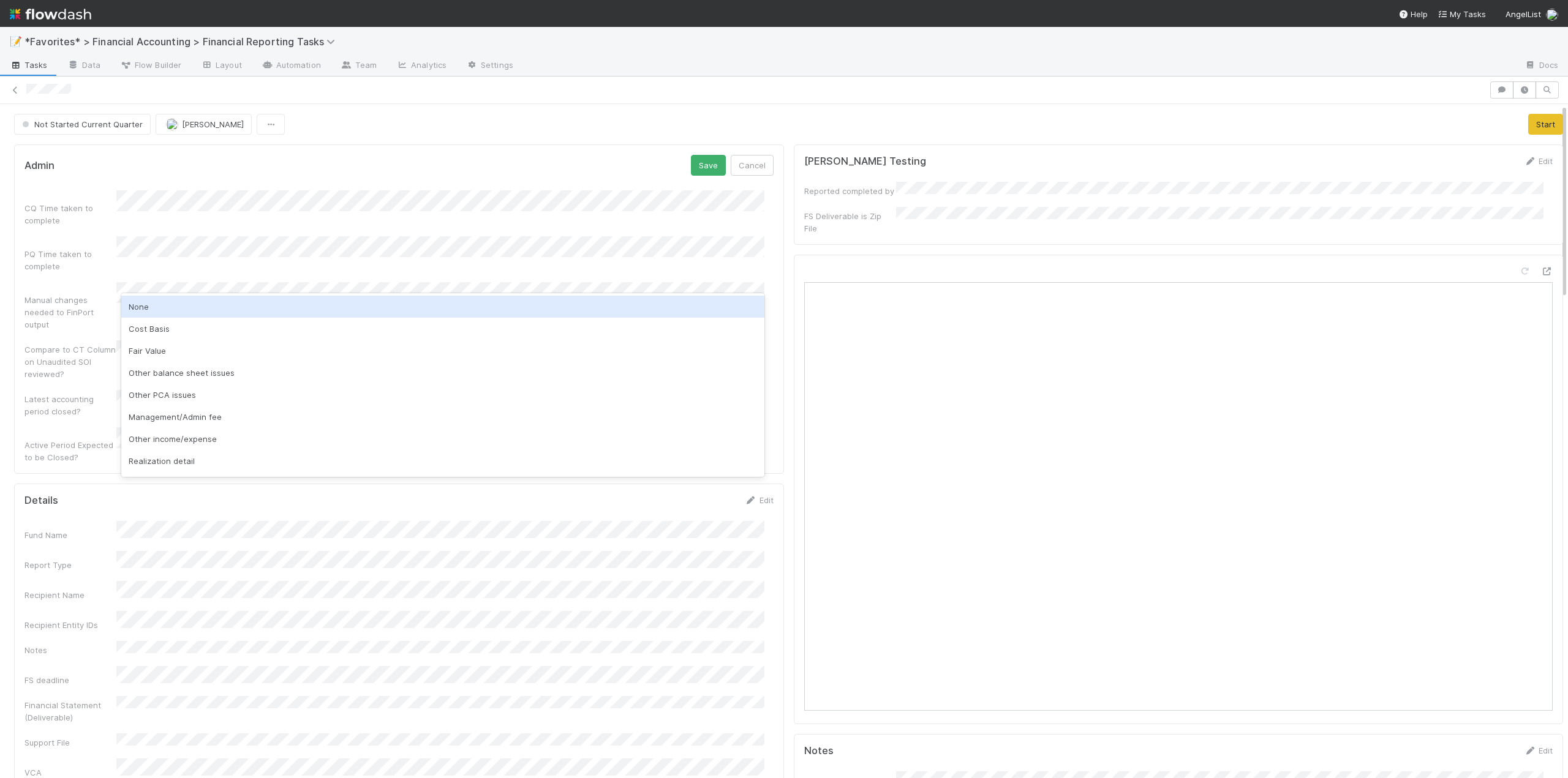
click at [158, 300] on div "None" at bounding box center [442, 306] width 643 height 22
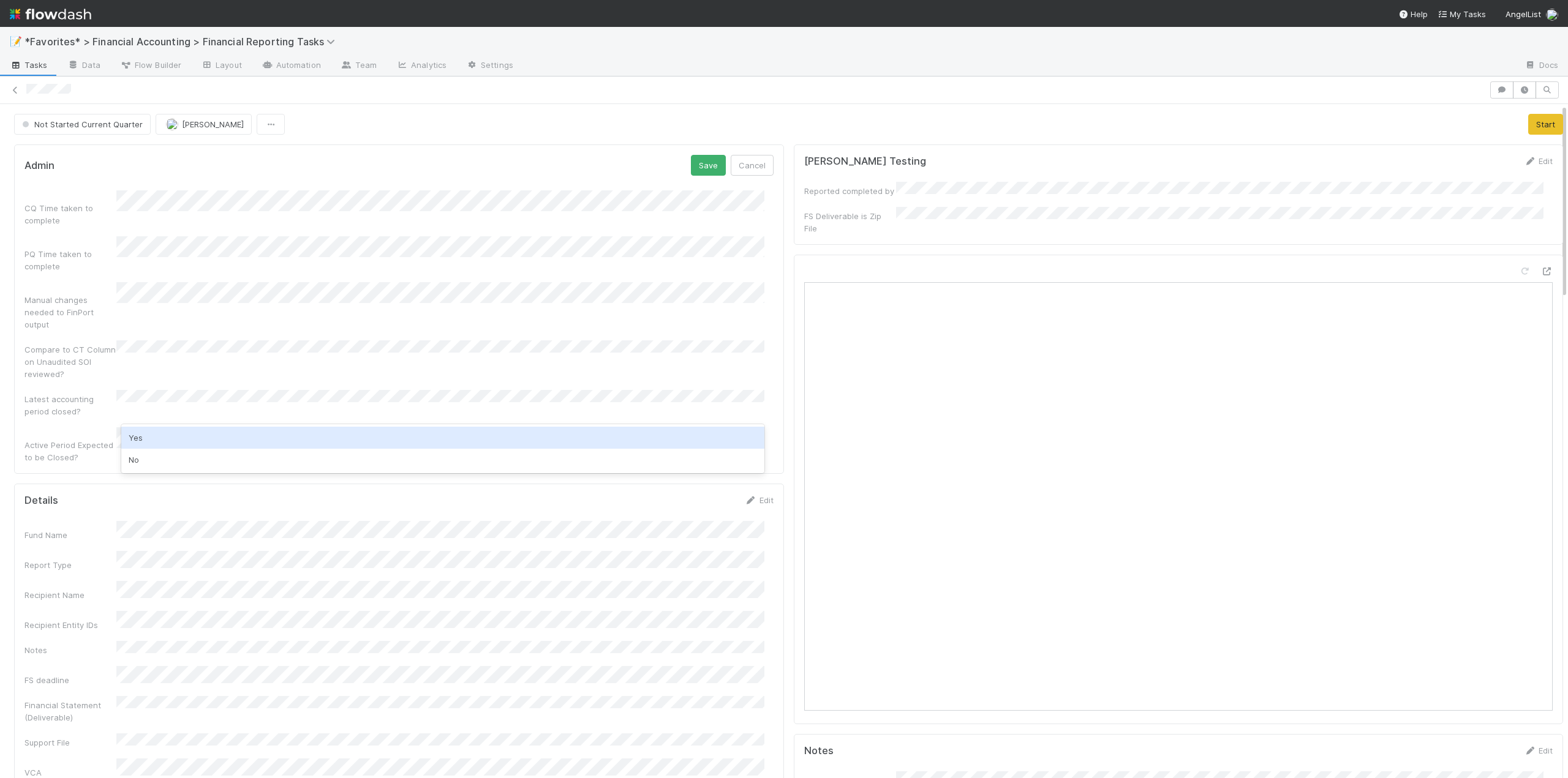
click at [146, 436] on div "Yes" at bounding box center [442, 438] width 643 height 22
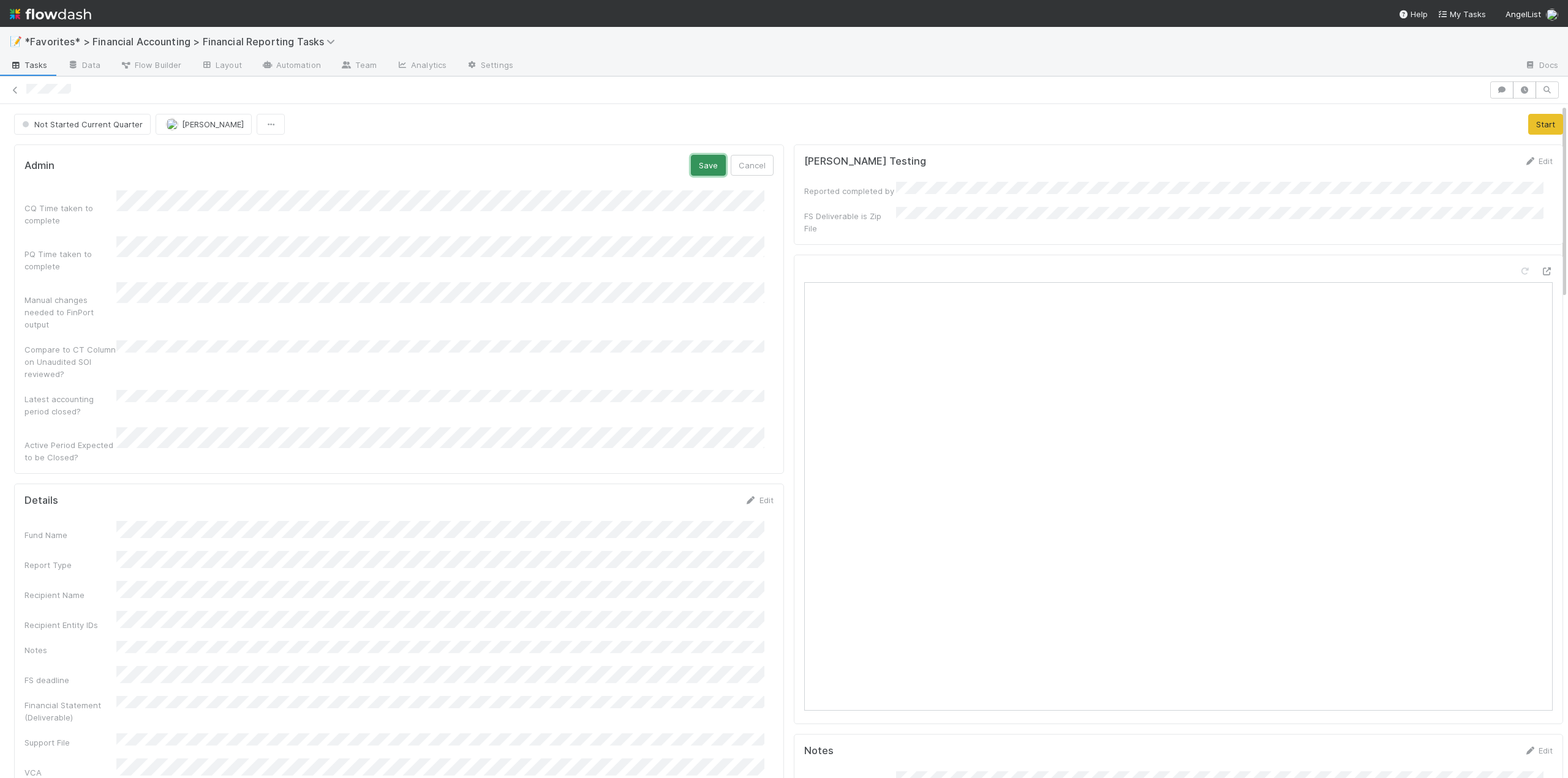
click at [702, 166] on button "Save" at bounding box center [709, 166] width 35 height 21
click at [1528, 126] on button "Start" at bounding box center [1546, 124] width 35 height 21
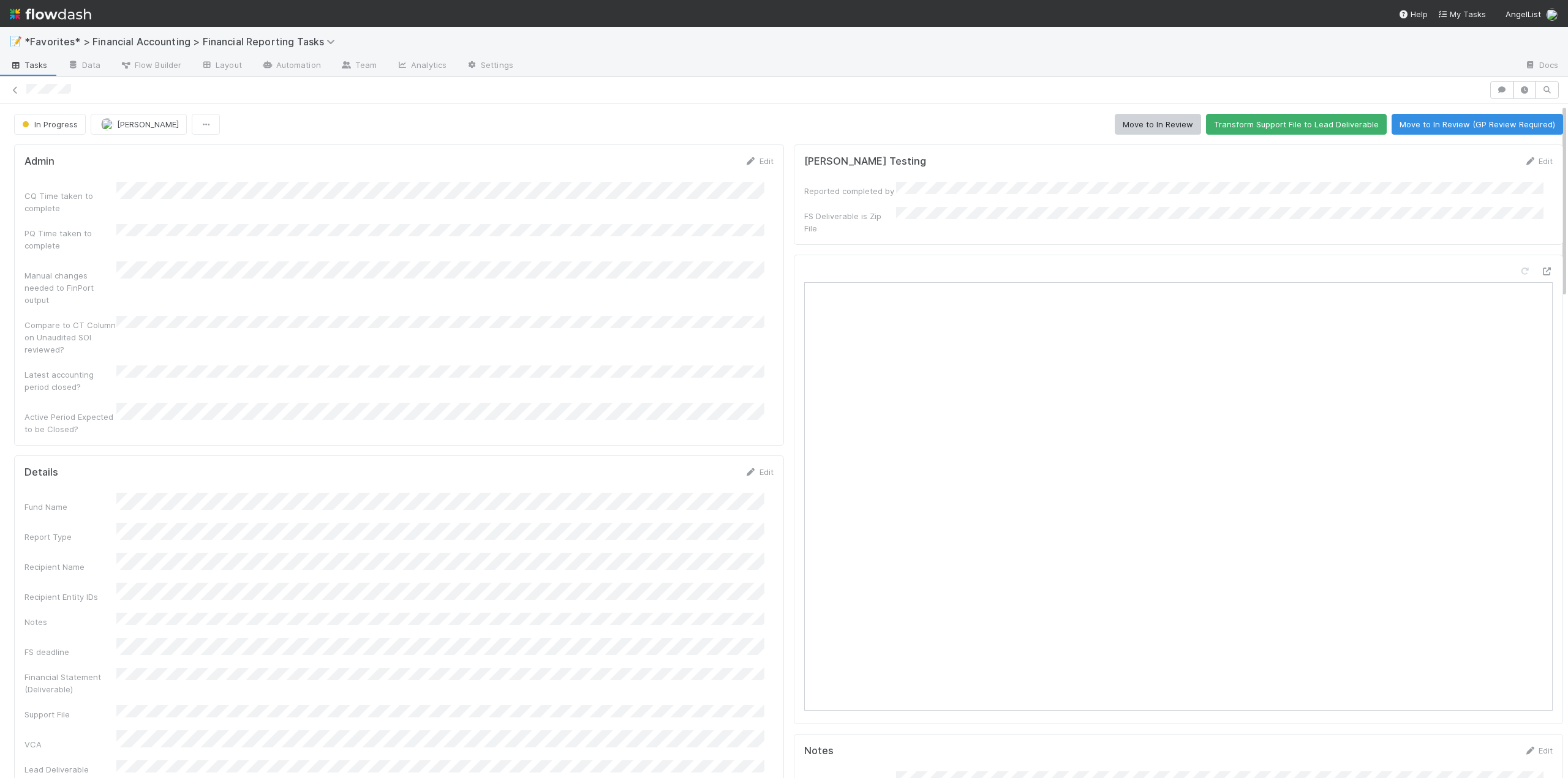
scroll to position [123, 0]
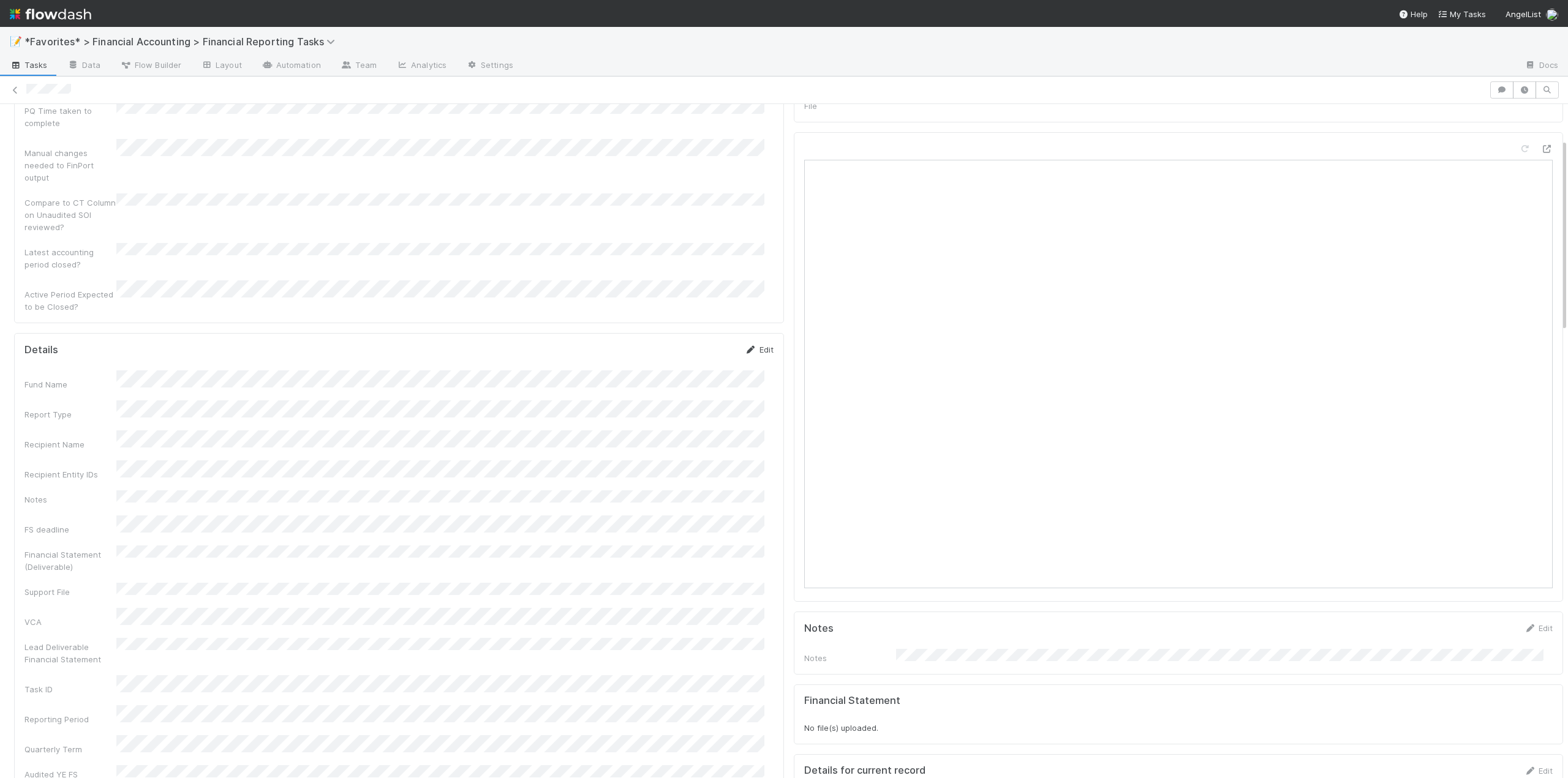
click at [760, 345] on link "Edit" at bounding box center [759, 349] width 29 height 10
click at [693, 343] on button "Save" at bounding box center [709, 354] width 35 height 21
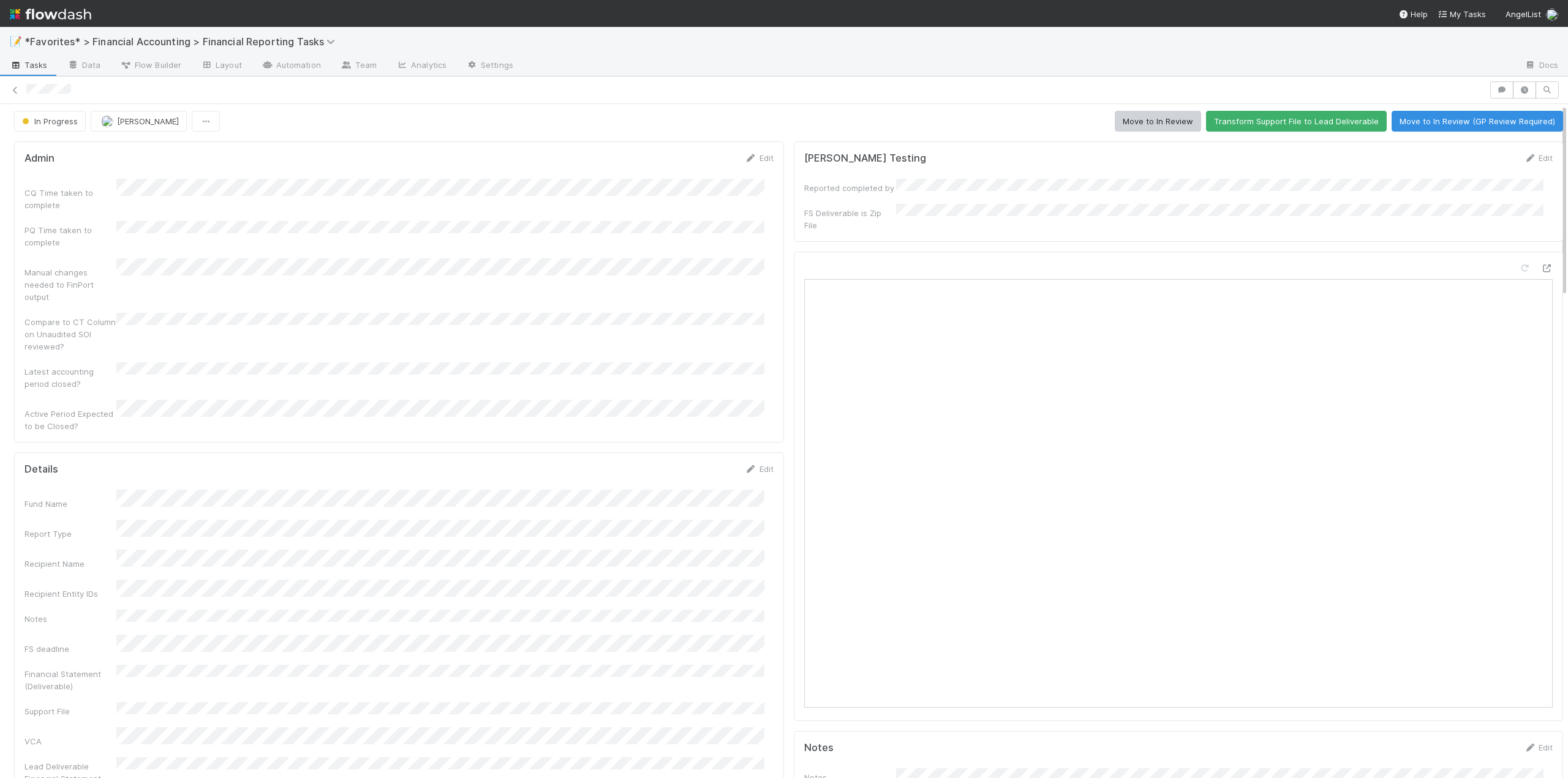
scroll to position [0, 0]
click at [1133, 129] on button "Move to In Review" at bounding box center [1158, 124] width 86 height 21
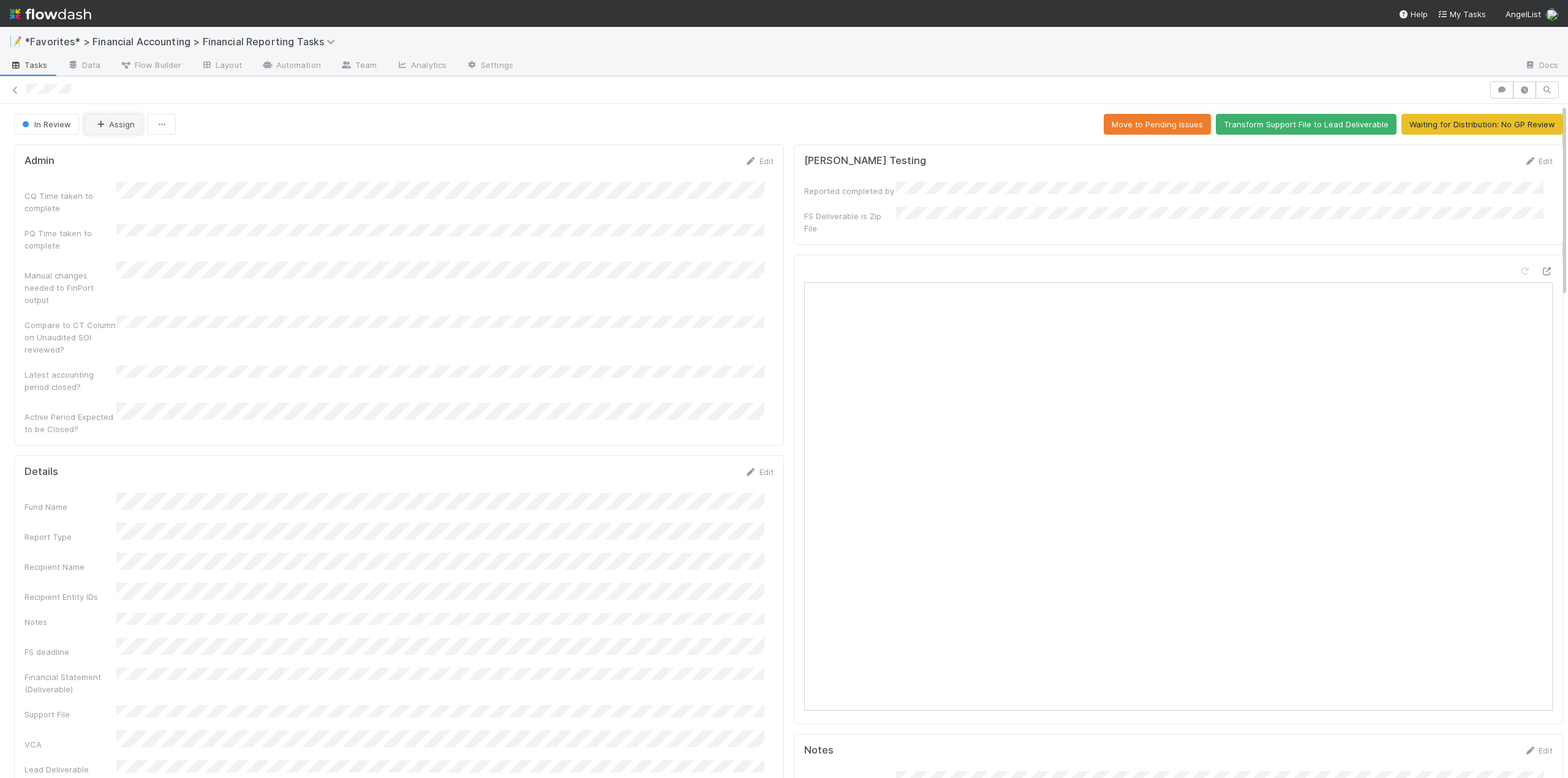
click at [116, 124] on button "Assign" at bounding box center [113, 124] width 59 height 21
click at [120, 191] on div "[PERSON_NAME]" at bounding box center [165, 199] width 173 height 22
click at [490, 129] on div "In Review Don Walker Move to Pending Issues Transform Support File to Lead Deli…" at bounding box center [788, 124] width 1549 height 21
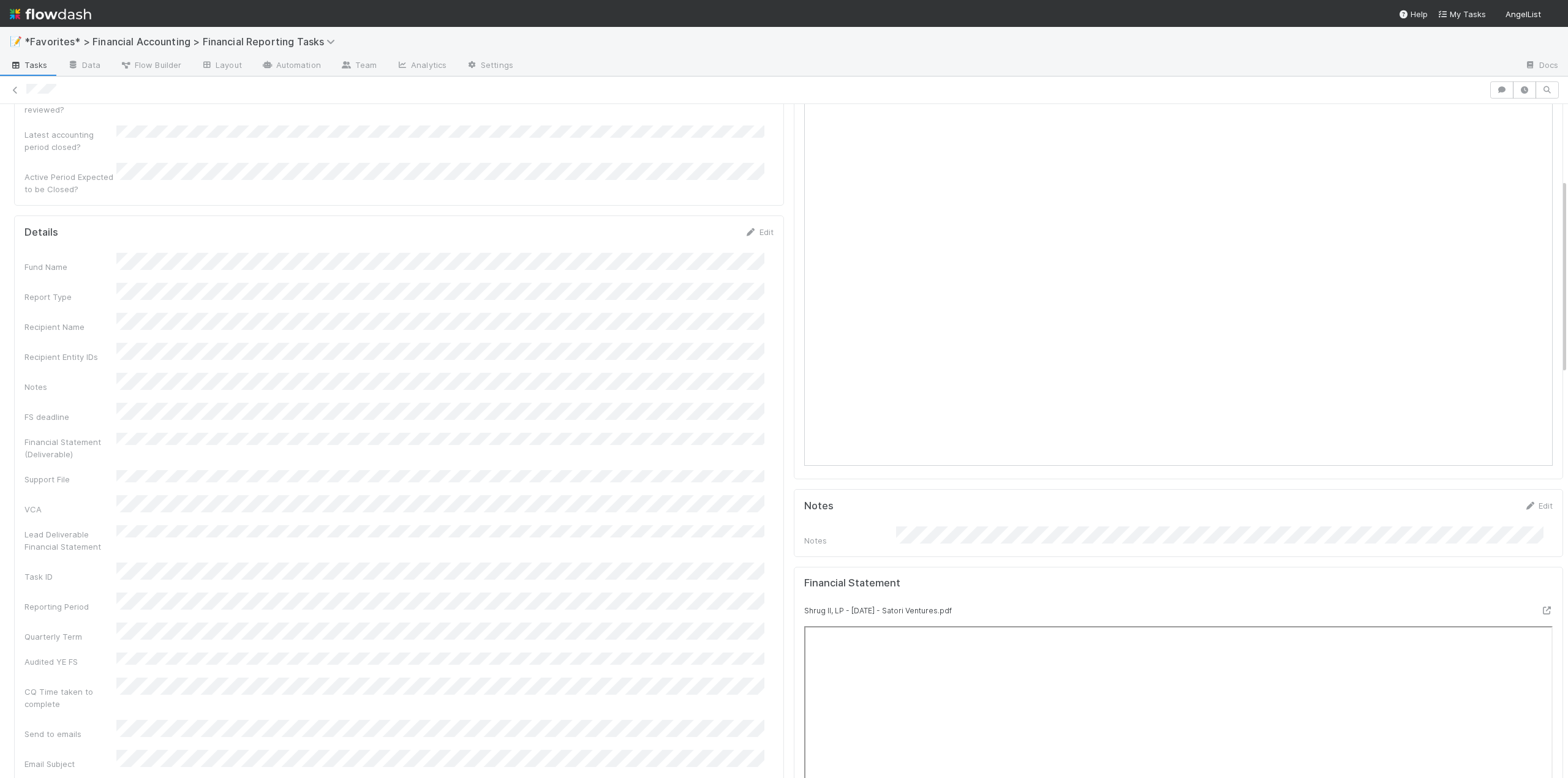
scroll to position [306, 0]
click at [757, 166] on link "Edit" at bounding box center [759, 170] width 29 height 10
click at [706, 165] on button "Save" at bounding box center [709, 176] width 35 height 21
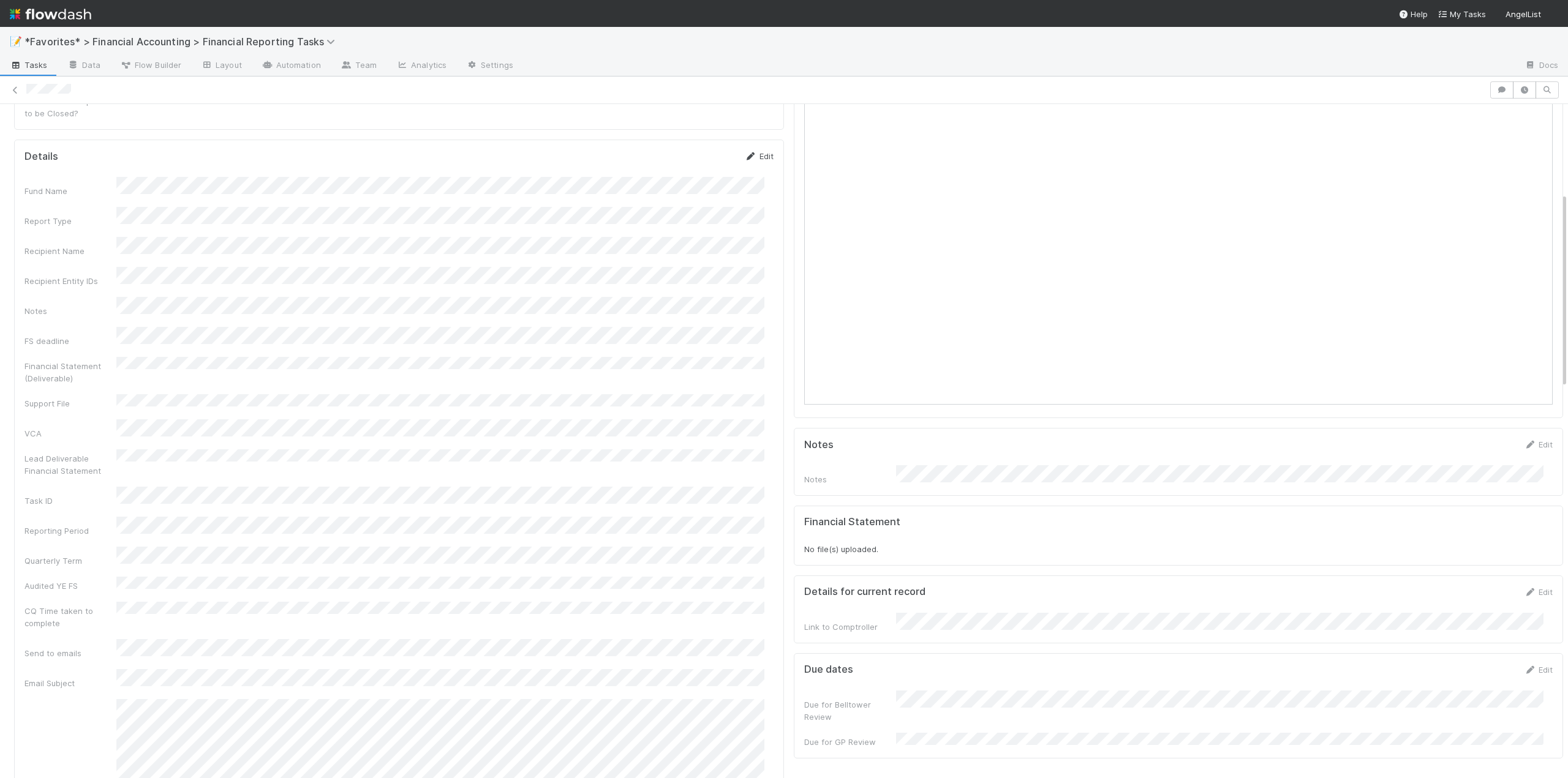
click at [758, 151] on link "Edit" at bounding box center [759, 155] width 29 height 10
click at [695, 150] on button "Save" at bounding box center [709, 161] width 35 height 21
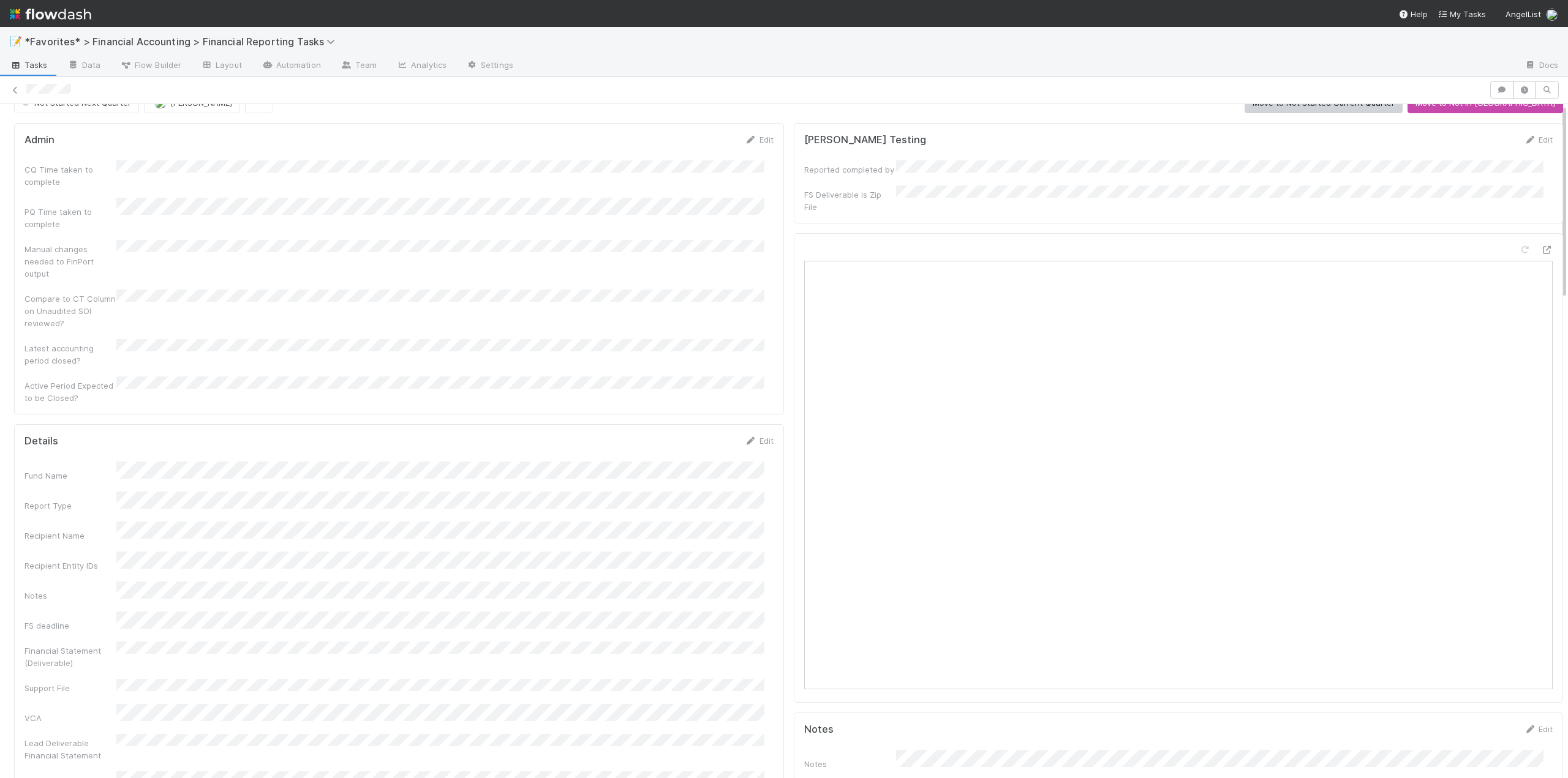
scroll to position [0, 0]
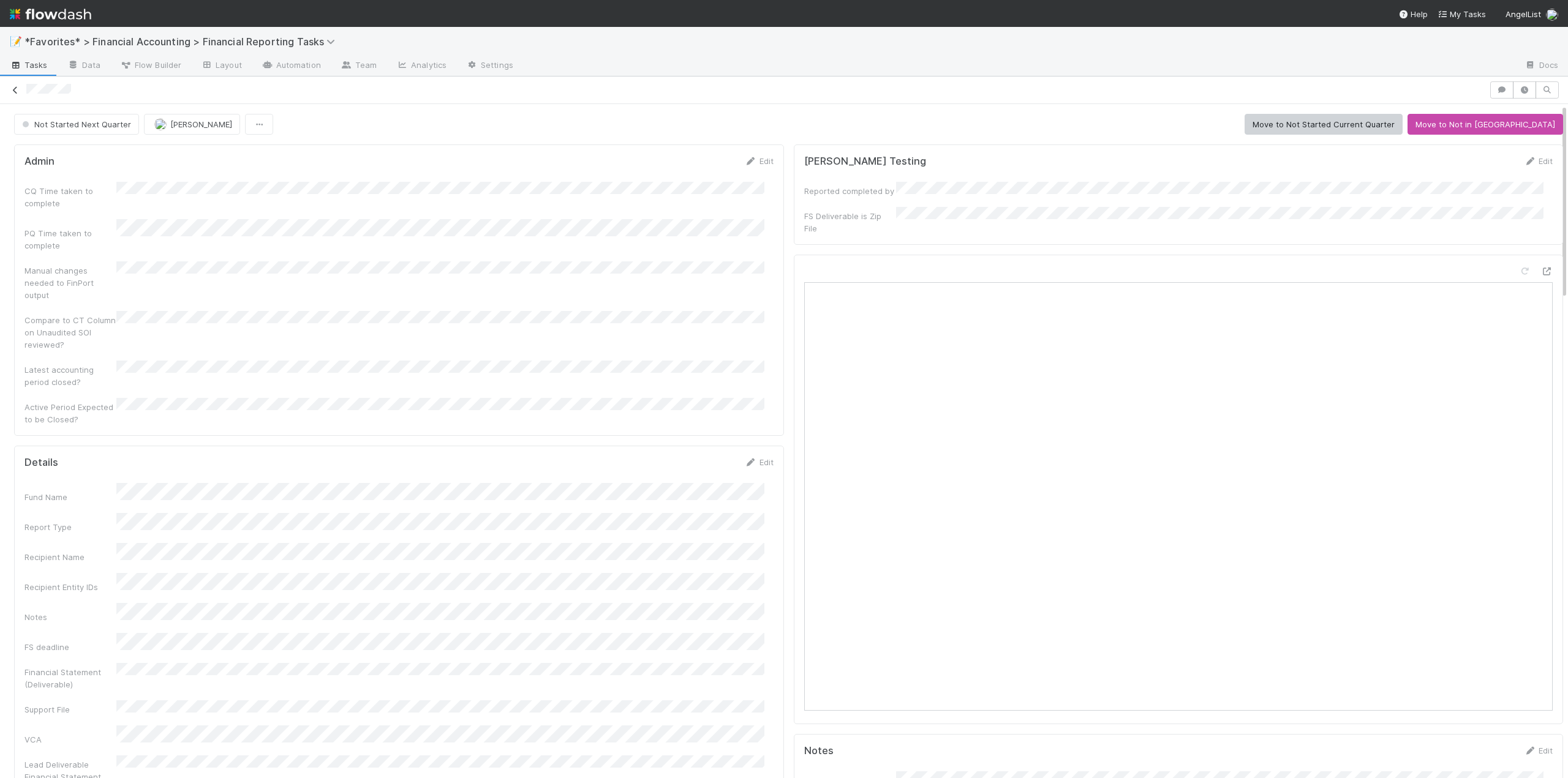
click at [15, 90] on icon at bounding box center [15, 90] width 12 height 8
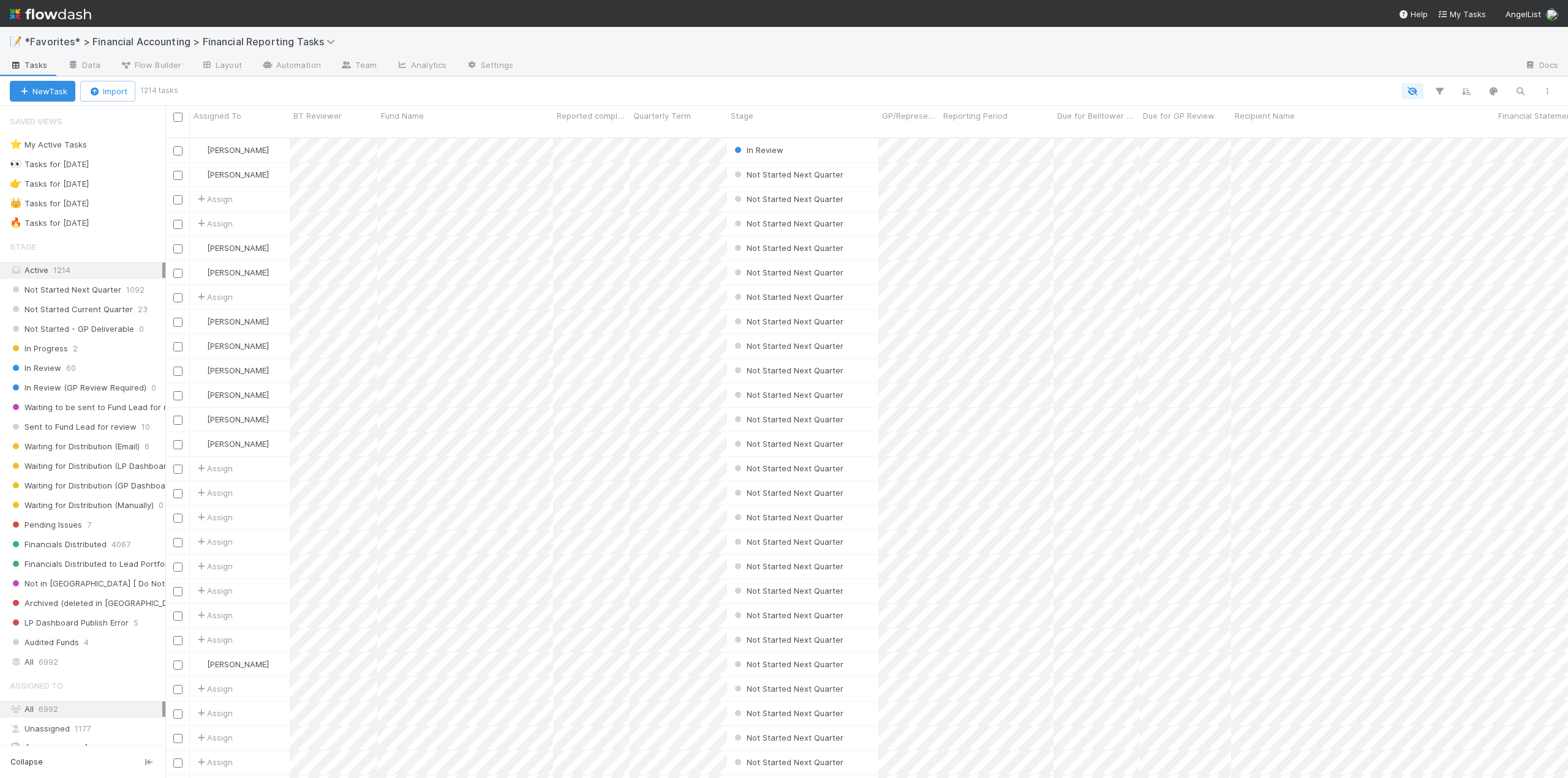
scroll to position [641, 1393]
click at [61, 662] on div "All 6992" at bounding box center [86, 662] width 153 height 15
click at [1518, 93] on icon "button" at bounding box center [1520, 91] width 12 height 11
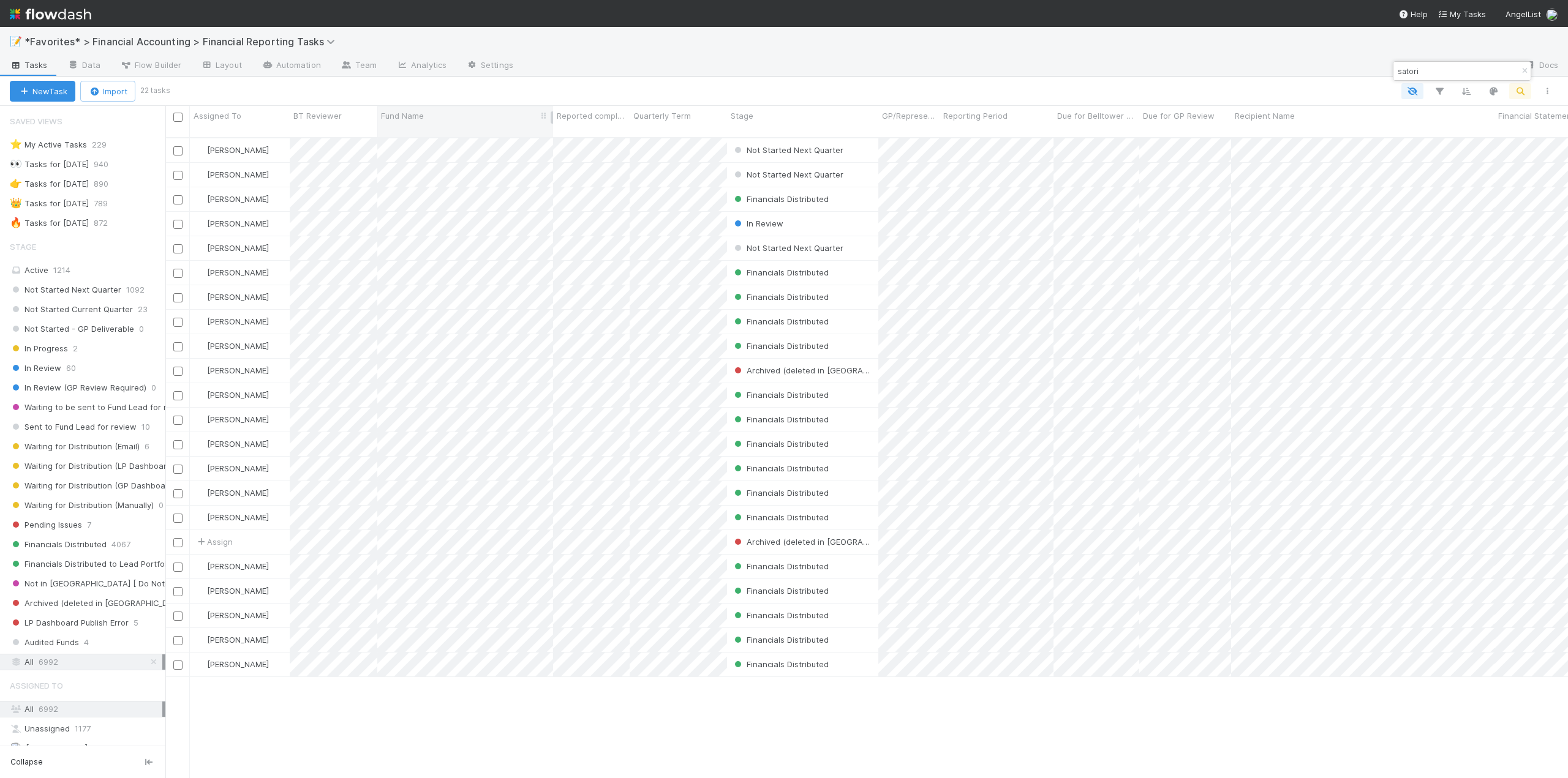
type input "satori"
click at [413, 119] on span "Fund Name" at bounding box center [402, 116] width 43 height 12
click at [416, 134] on div "Sort A → Z" at bounding box center [451, 138] width 139 height 19
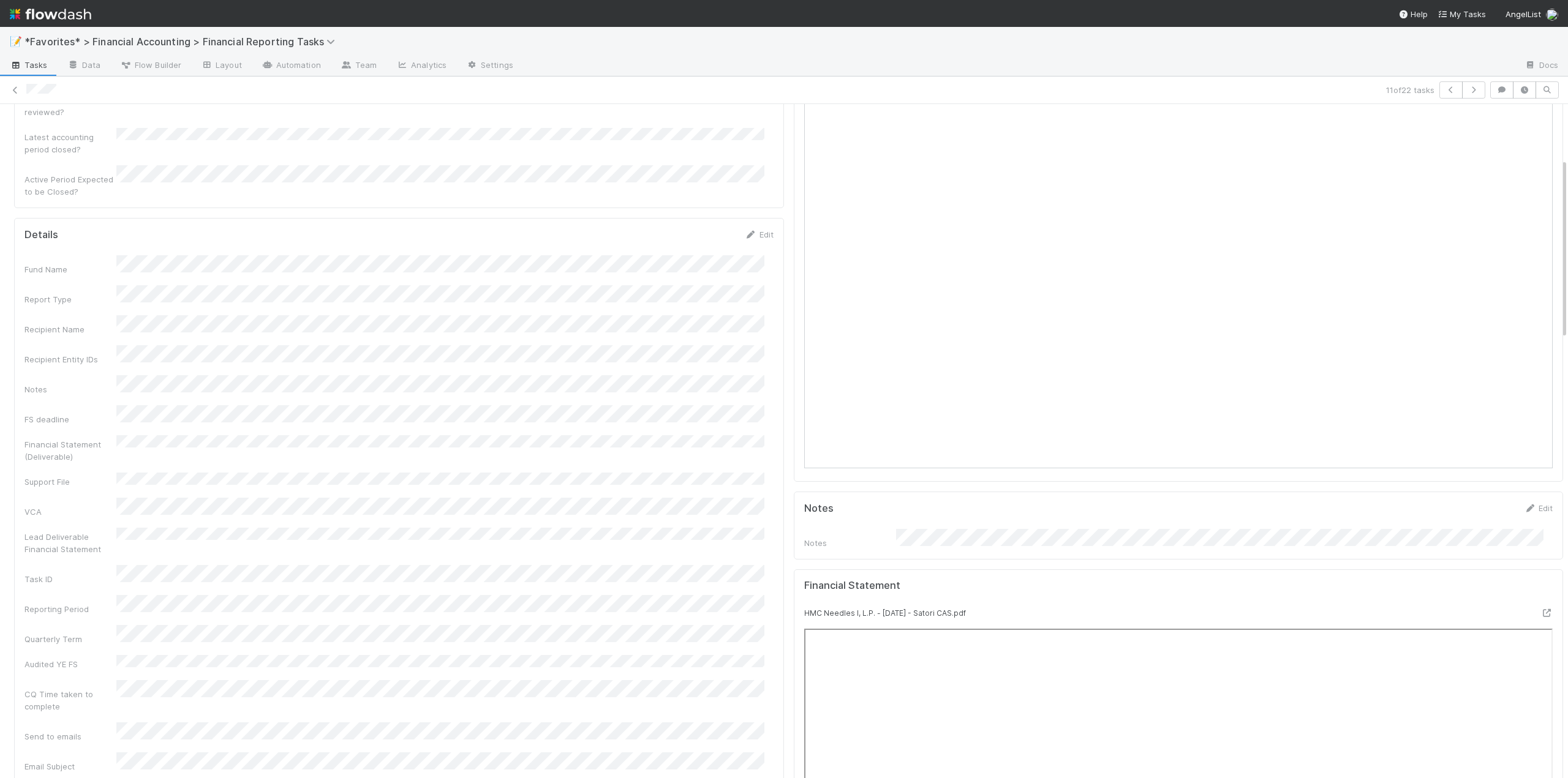
scroll to position [245, 0]
click at [756, 227] on link "Edit" at bounding box center [759, 231] width 29 height 10
click at [700, 226] on button "Save" at bounding box center [709, 236] width 35 height 21
click at [18, 89] on icon at bounding box center [15, 90] width 12 height 8
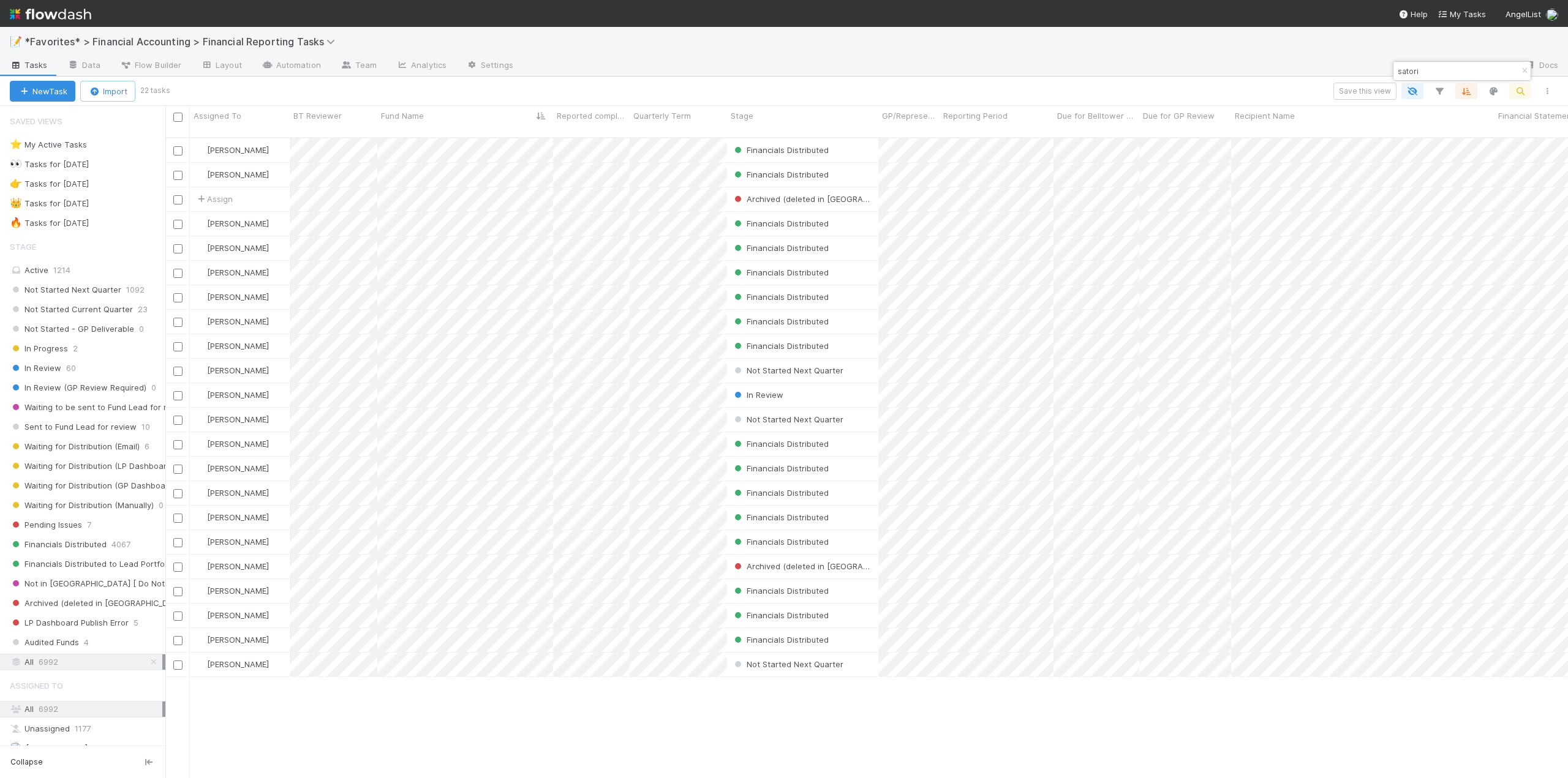
scroll to position [641, 1393]
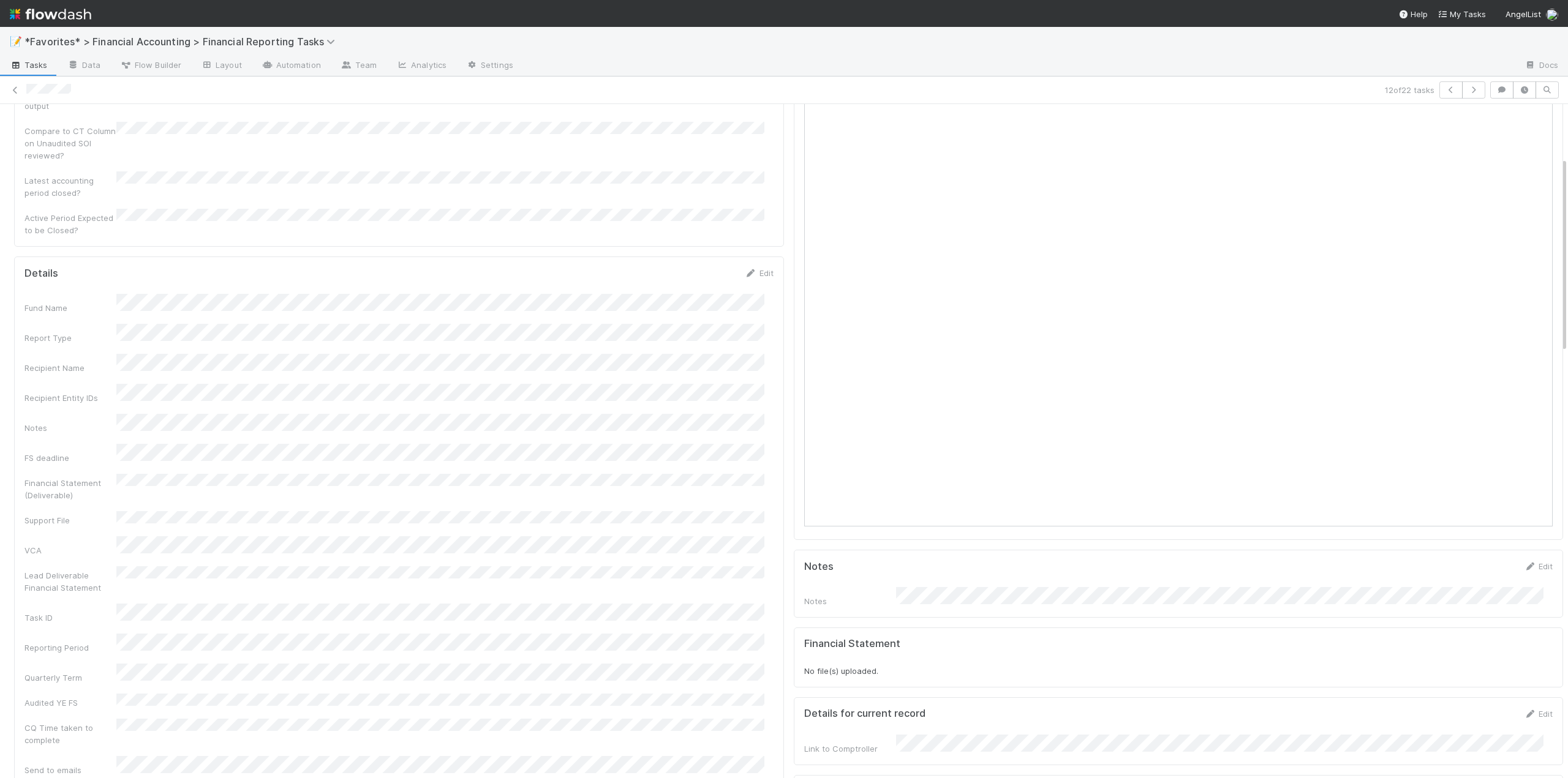
scroll to position [183, 0]
click at [758, 269] on link "Edit" at bounding box center [759, 273] width 29 height 10
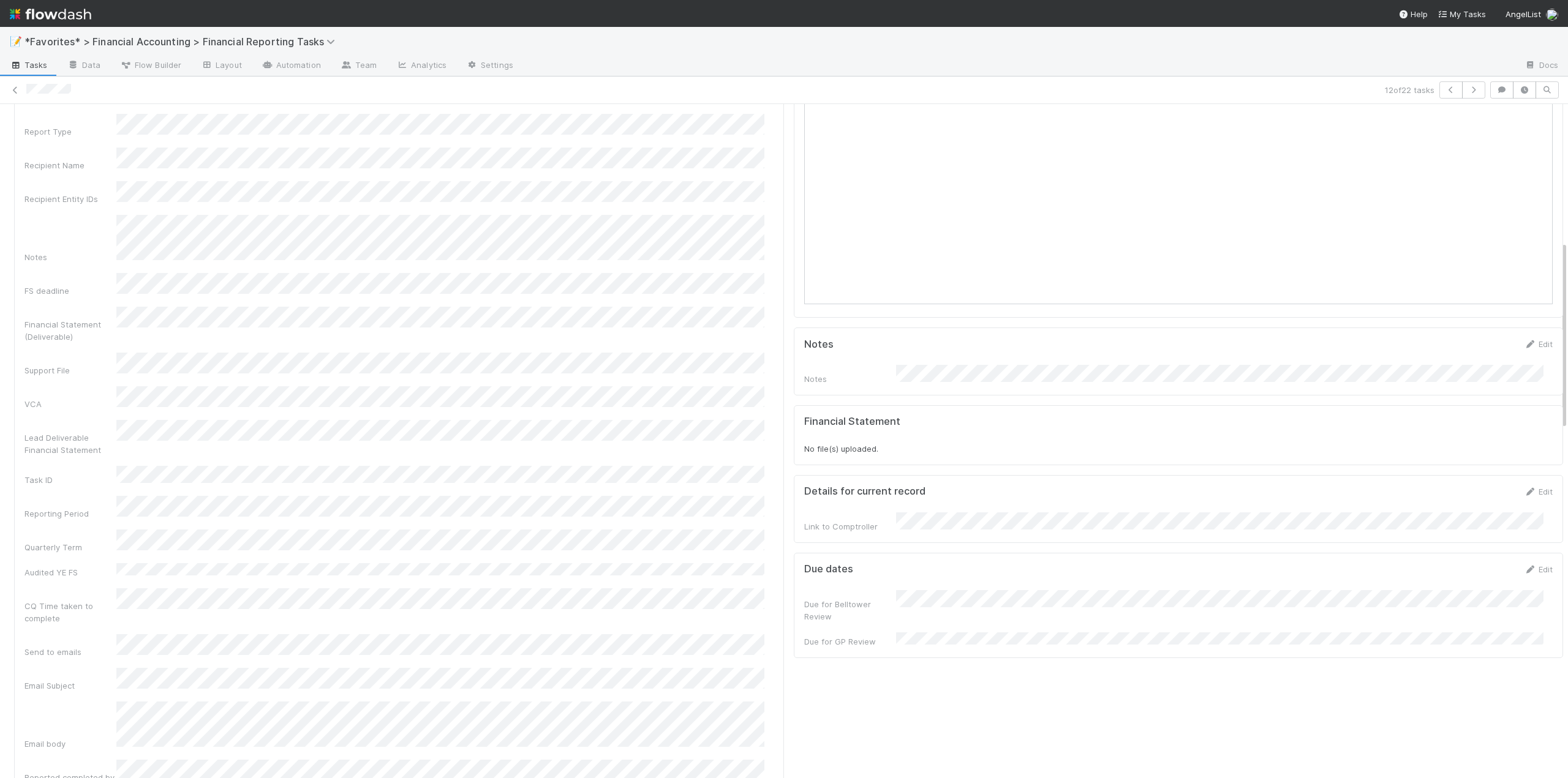
scroll to position [490, 0]
click at [49, 551] on div "Send to emails" at bounding box center [399, 563] width 749 height 24
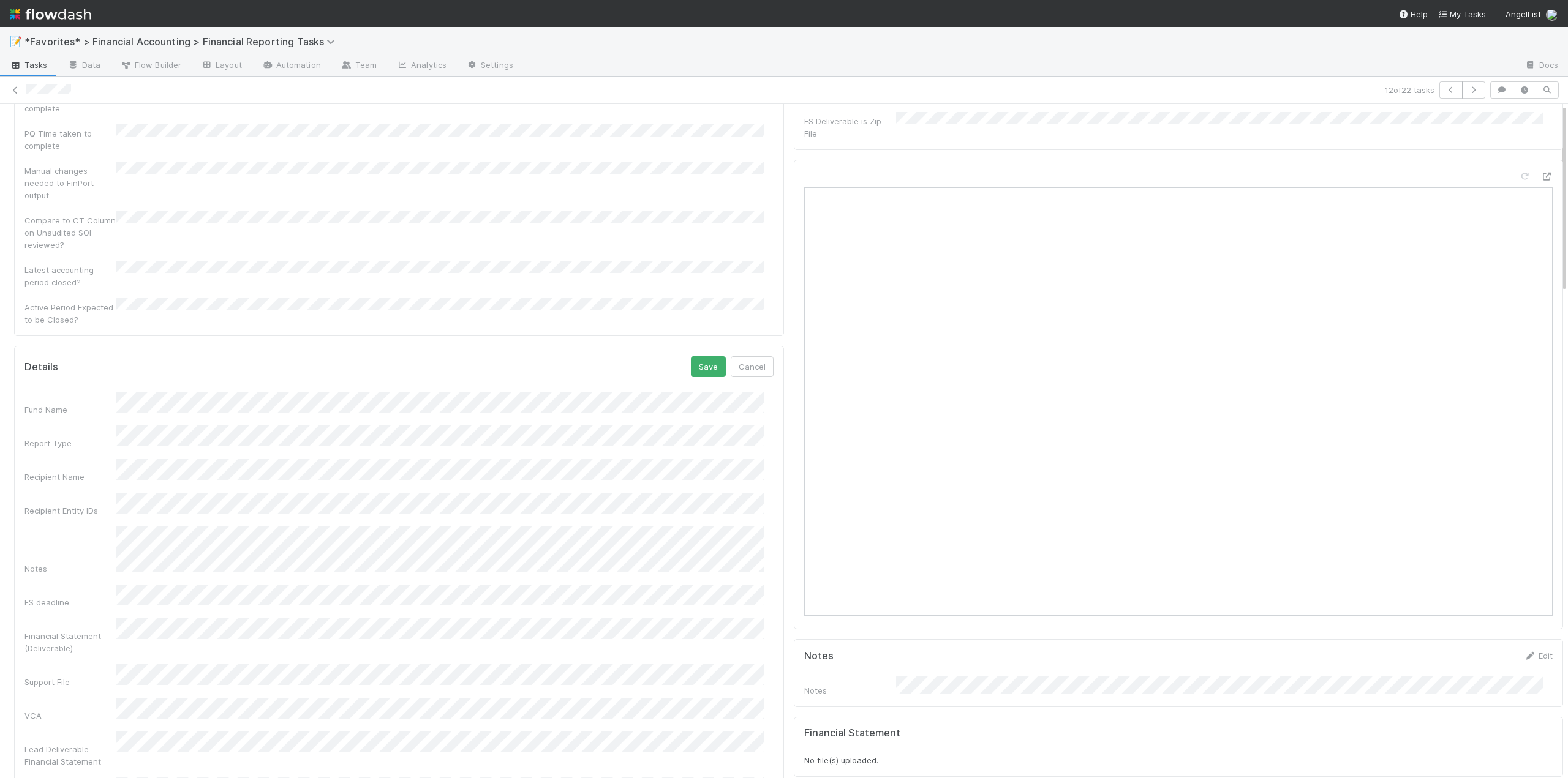
scroll to position [0, 0]
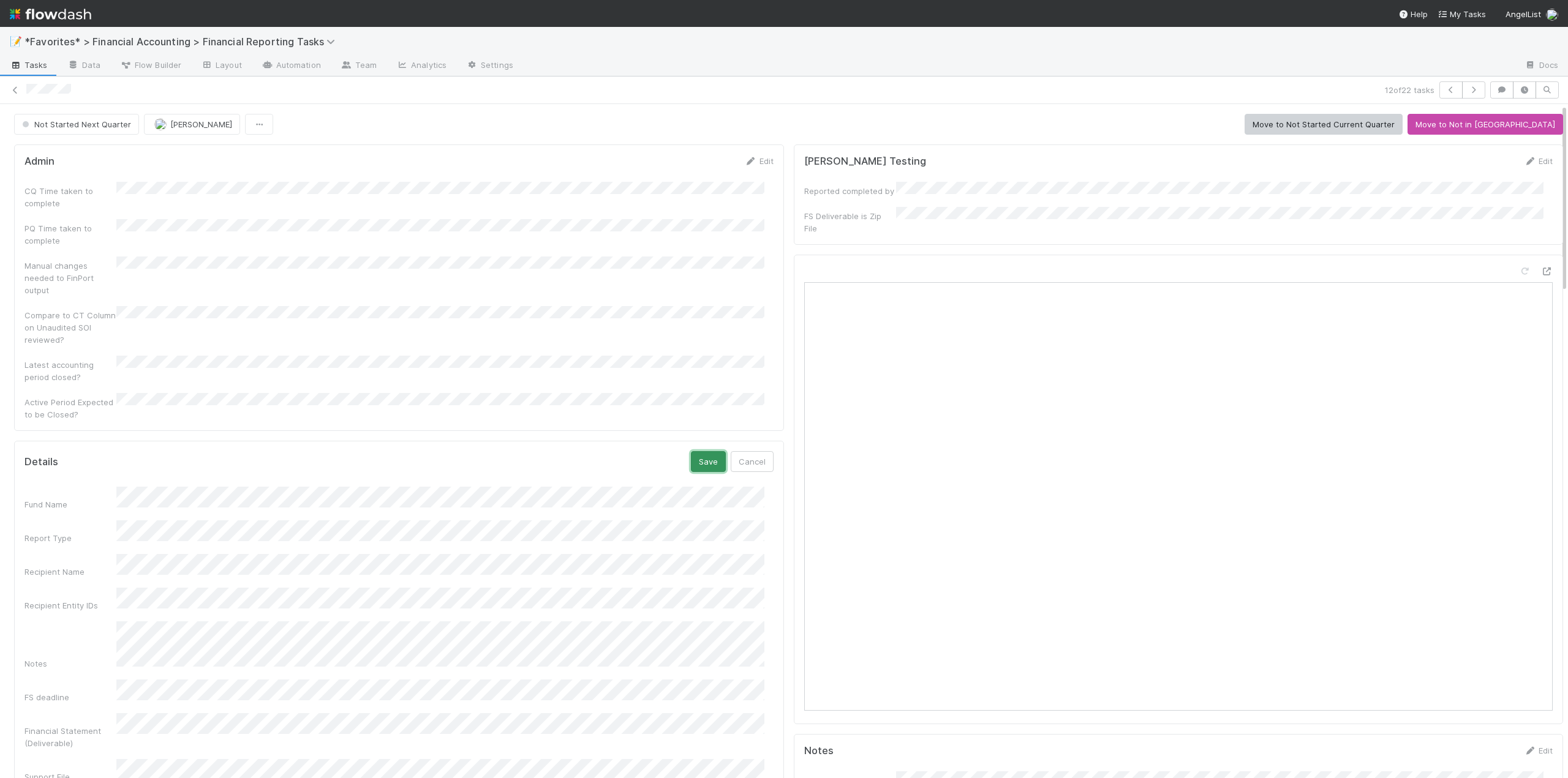
click at [700, 451] on button "Save" at bounding box center [709, 461] width 35 height 21
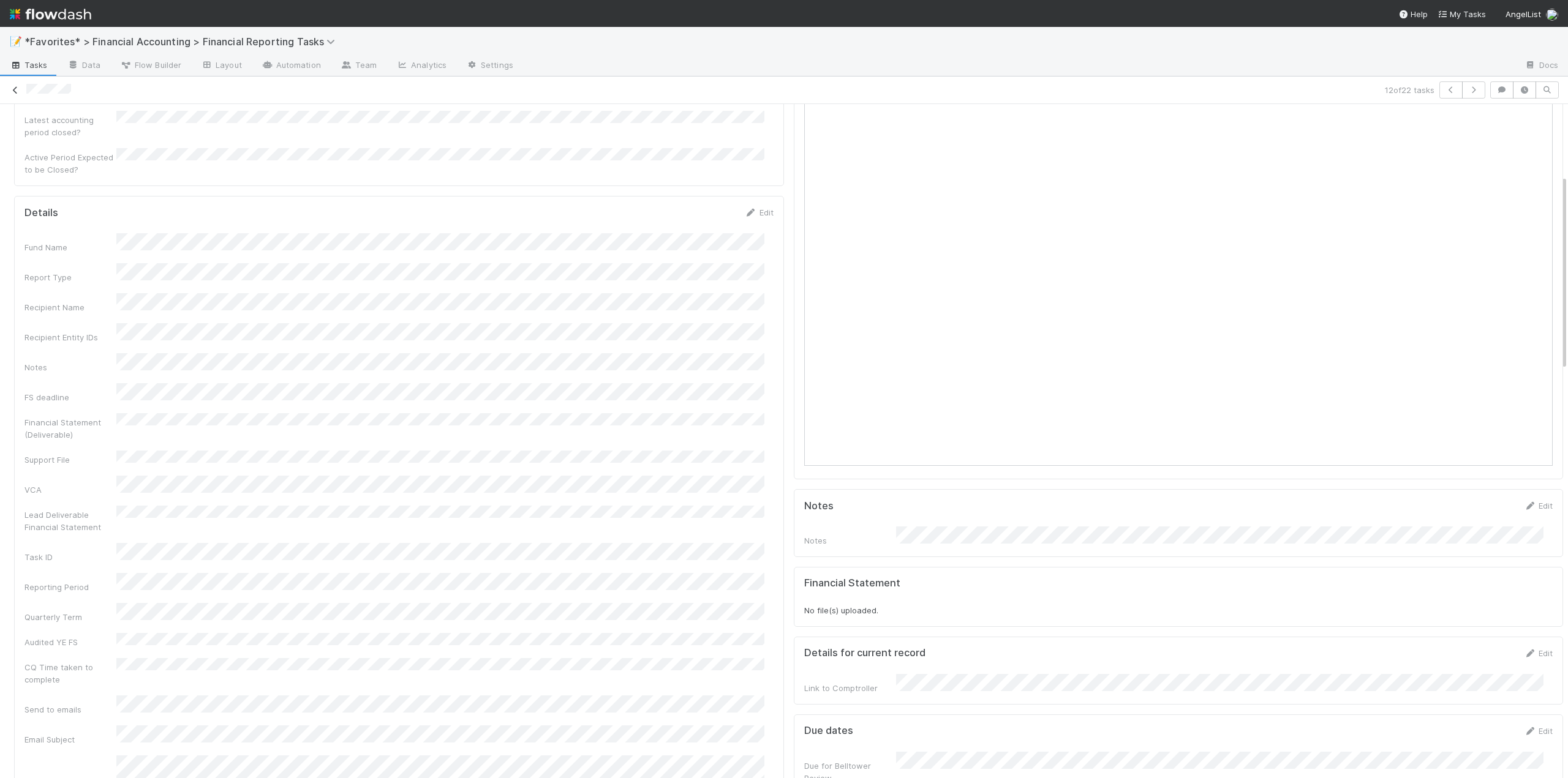
click at [13, 89] on icon at bounding box center [15, 90] width 12 height 8
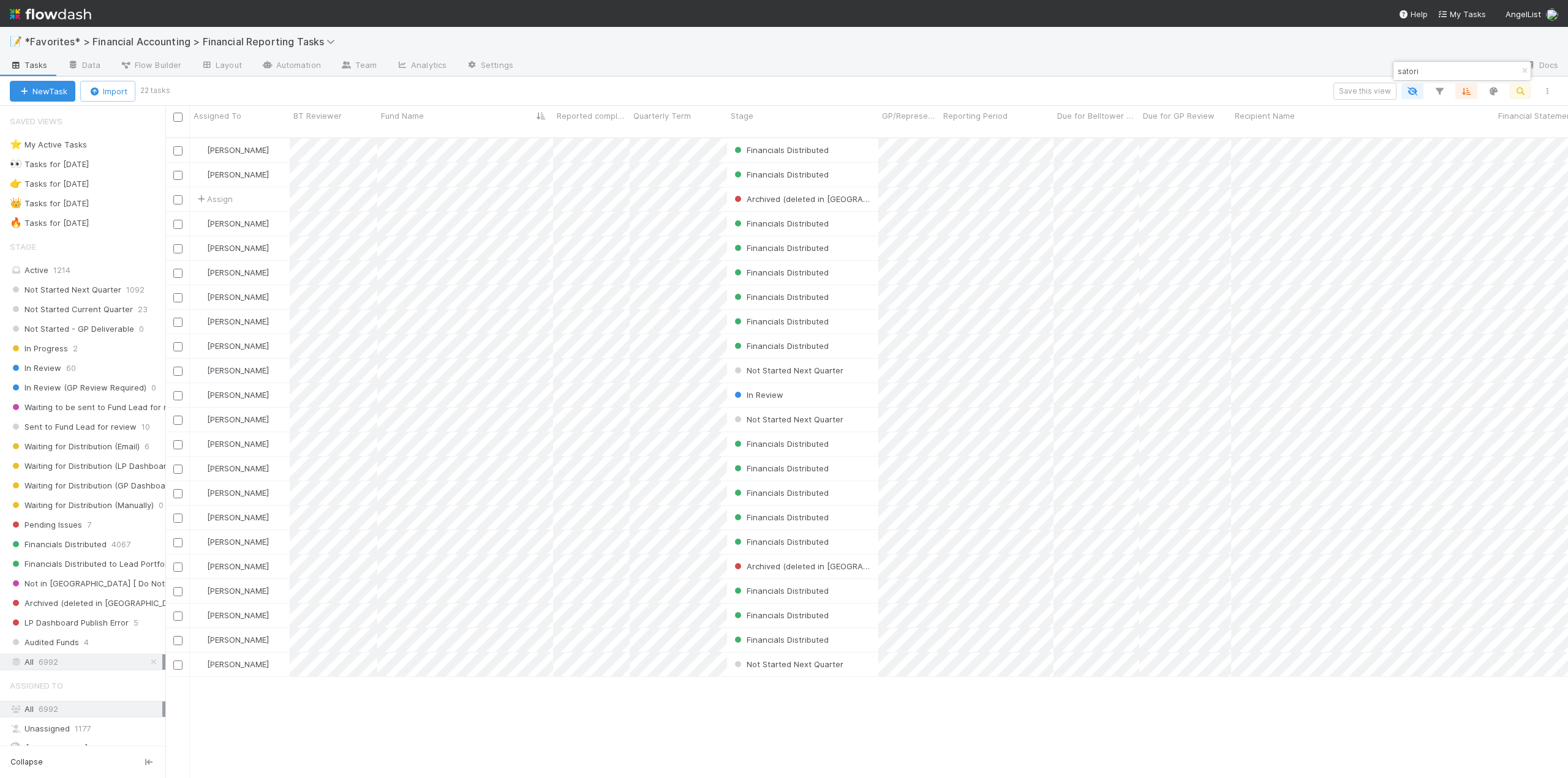
scroll to position [641, 1393]
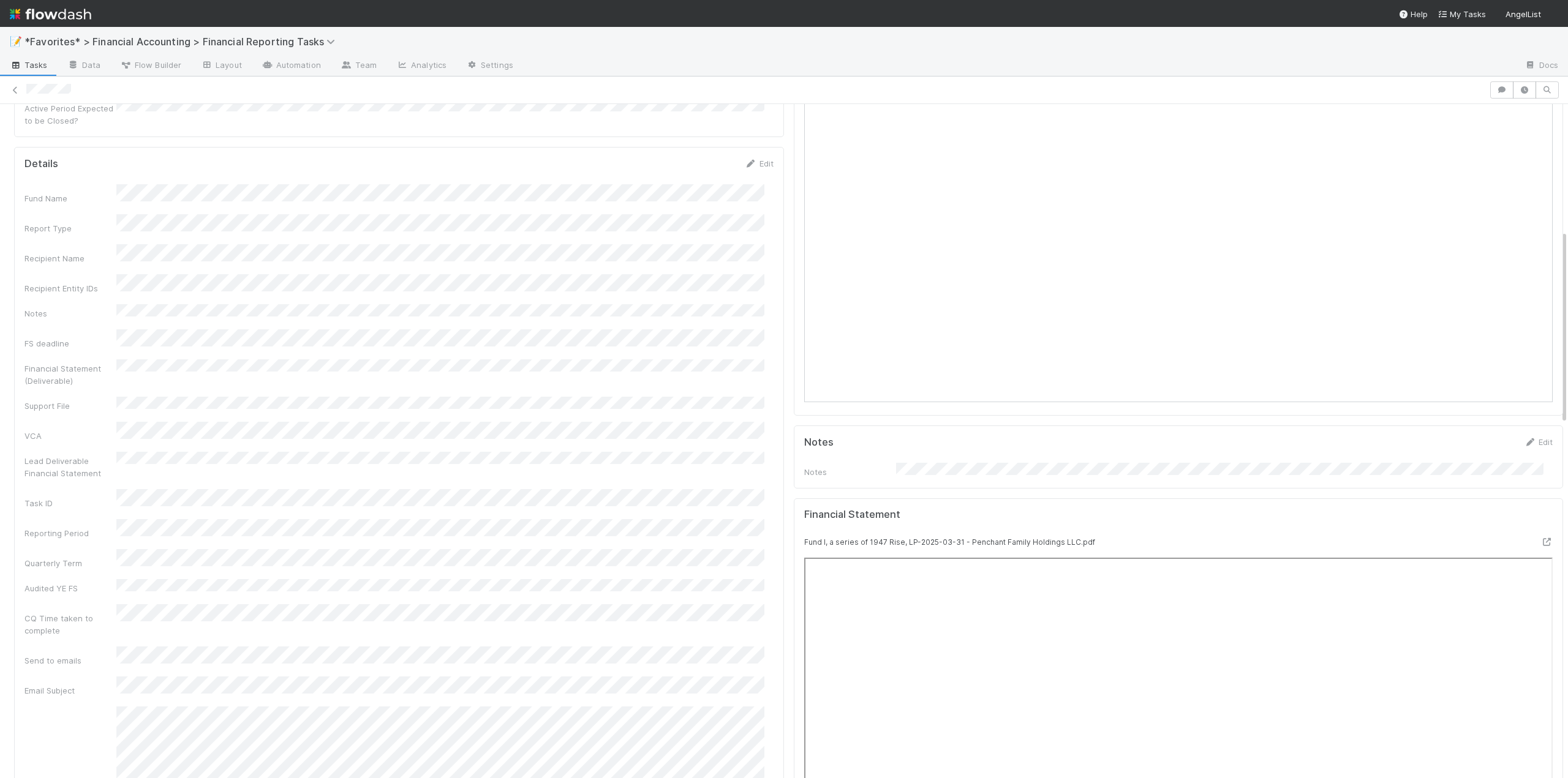
scroll to position [306, 0]
